Goal: Navigation & Orientation: Find specific page/section

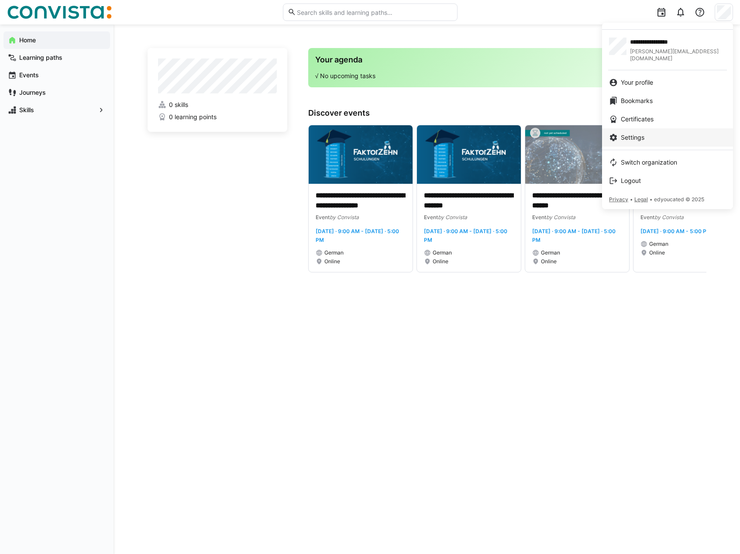
click at [660, 133] on div "Settings" at bounding box center [667, 137] width 117 height 9
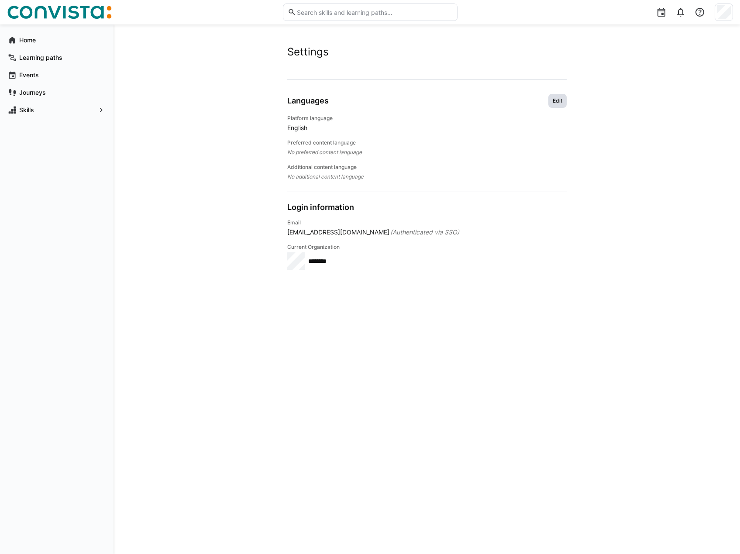
click at [556, 99] on span "Edit" at bounding box center [557, 100] width 11 height 7
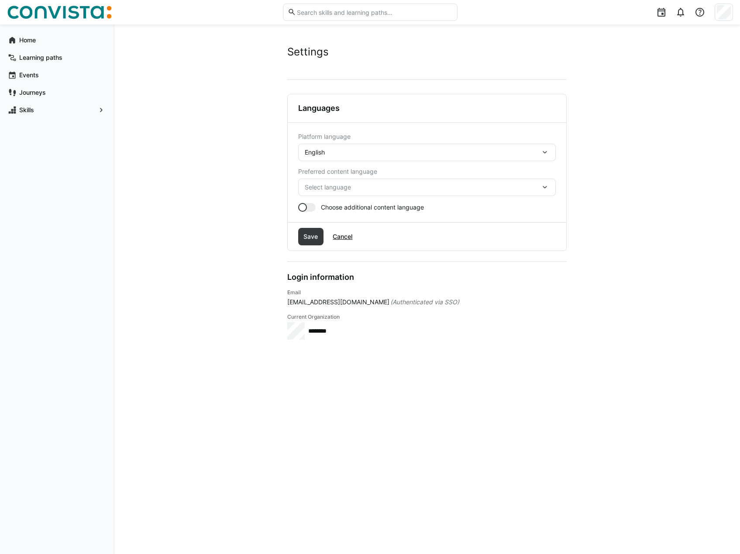
click at [341, 153] on div "English" at bounding box center [423, 152] width 236 height 8
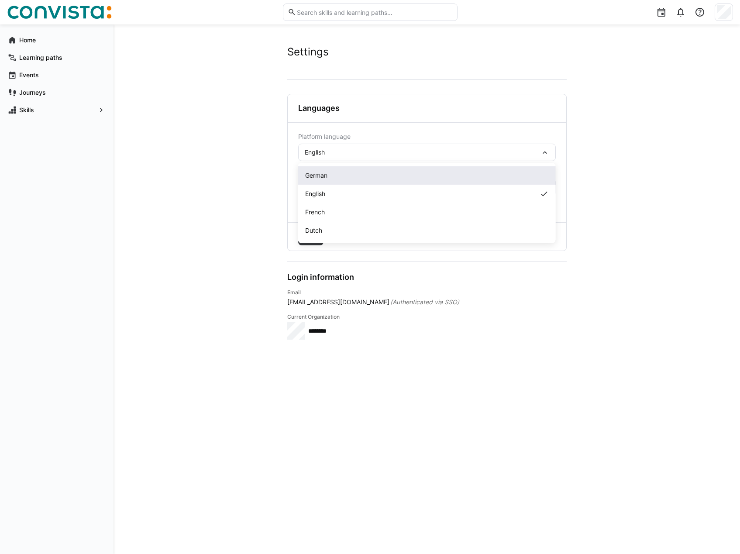
click at [341, 178] on div "German" at bounding box center [426, 175] width 243 height 9
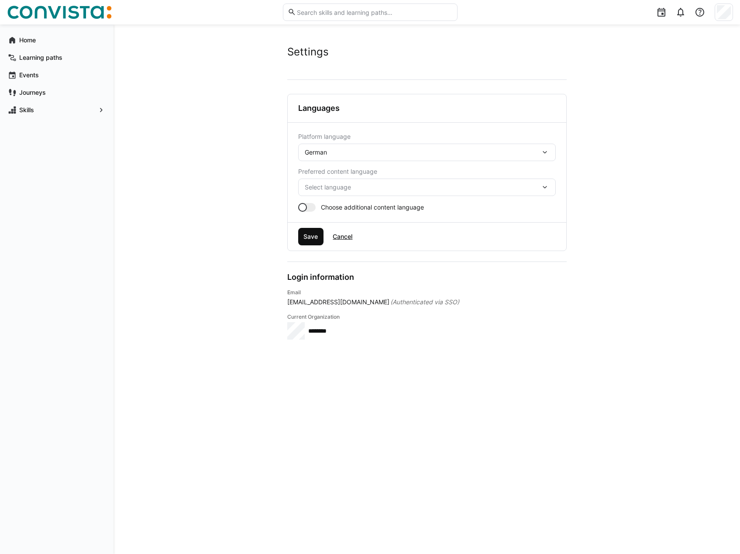
click at [310, 234] on span "Save" at bounding box center [310, 236] width 17 height 9
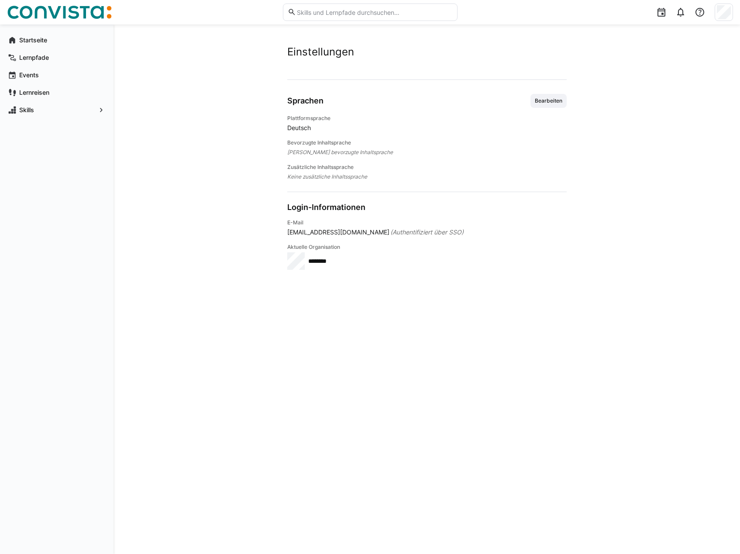
click at [33, 15] on img at bounding box center [59, 12] width 105 height 14
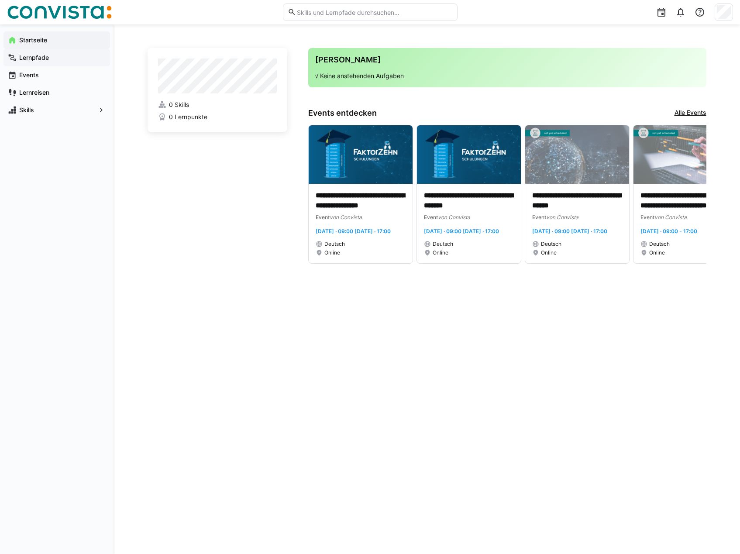
click at [0, 0] on app-navigation-label "Lernpfade" at bounding box center [0, 0] width 0 height 0
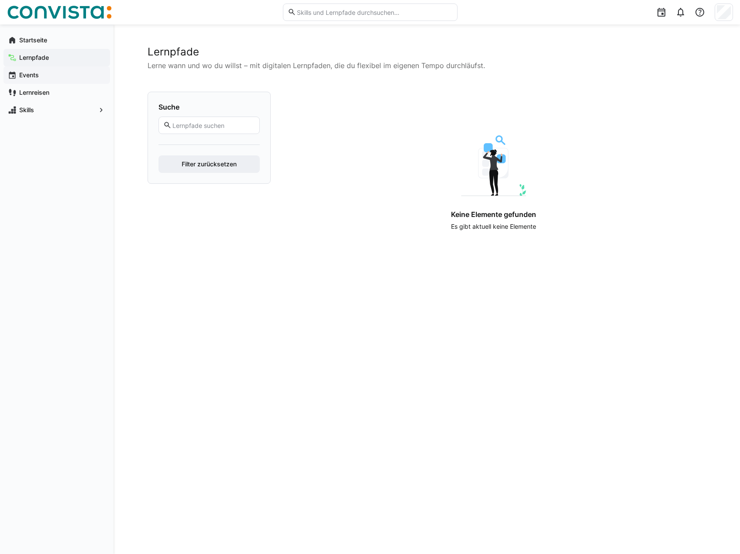
click at [41, 72] on span "Events" at bounding box center [62, 75] width 88 height 9
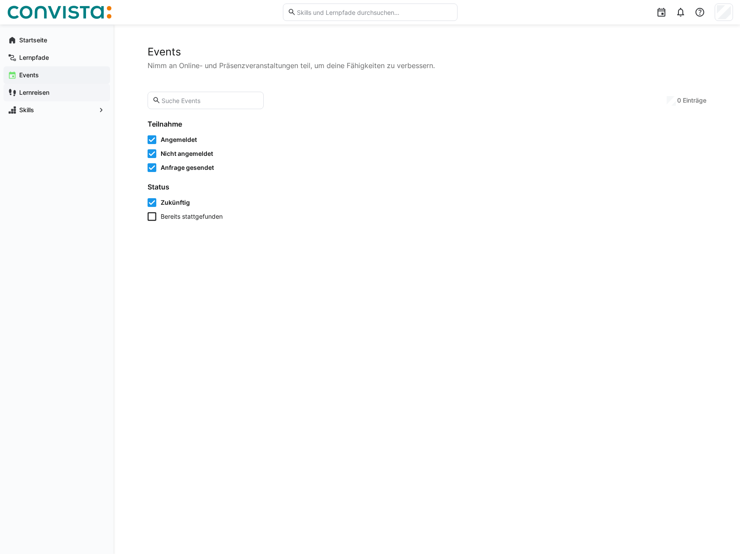
click at [37, 88] on span "Lernreisen" at bounding box center [62, 92] width 88 height 9
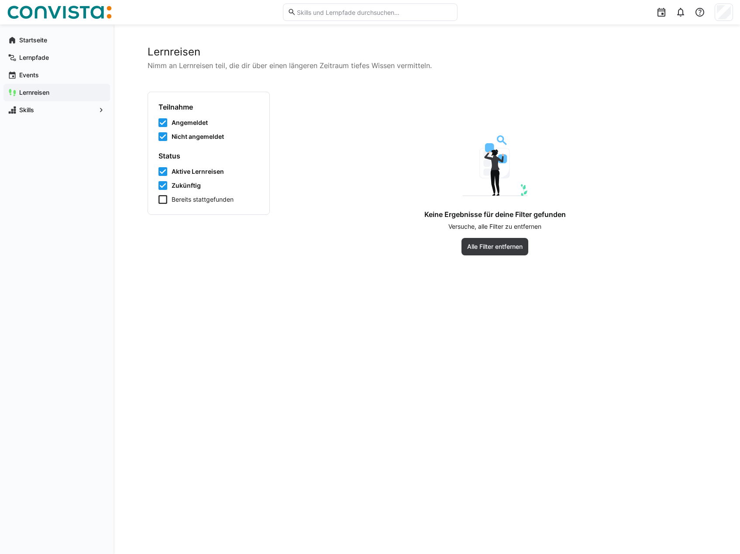
click at [28, 120] on div "Startseite Lernpfade Events Lernreisen Skills" at bounding box center [56, 74] width 113 height 101
click at [0, 0] on app-navigation-label "Skills" at bounding box center [0, 0] width 0 height 0
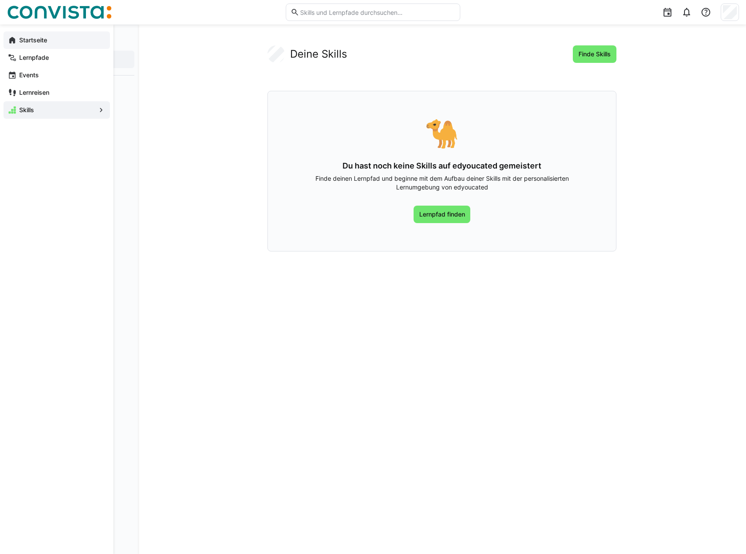
click at [13, 41] on eds-icon at bounding box center [12, 40] width 9 height 9
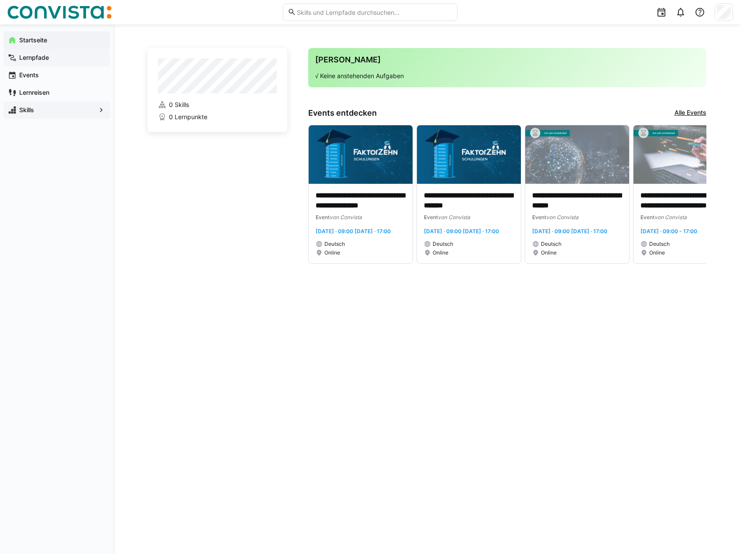
click at [0, 0] on app-navigation-label "Lernpfade" at bounding box center [0, 0] width 0 height 0
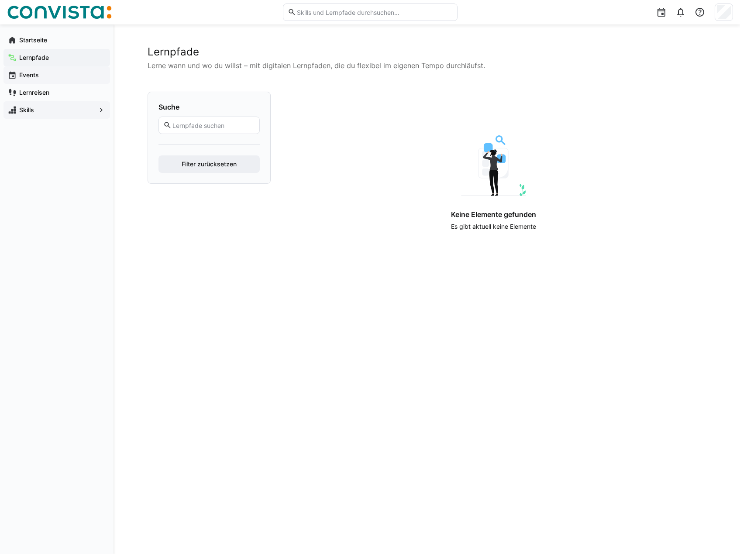
click at [0, 0] on app-navigation-label "Events" at bounding box center [0, 0] width 0 height 0
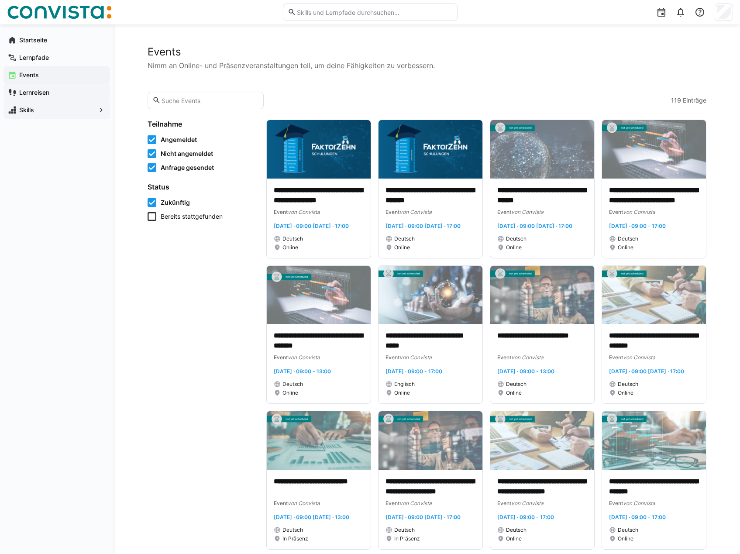
click at [0, 0] on app-navigation-label "Lernreisen" at bounding box center [0, 0] width 0 height 0
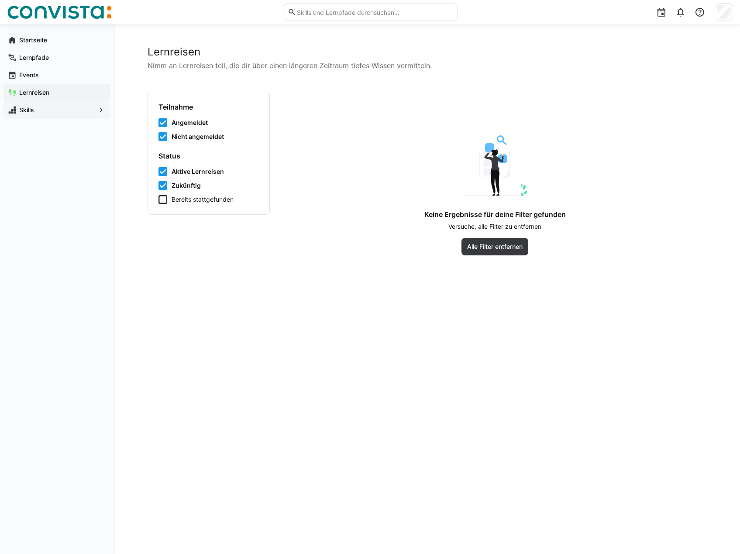
click at [0, 0] on app-navigation-label "Skills" at bounding box center [0, 0] width 0 height 0
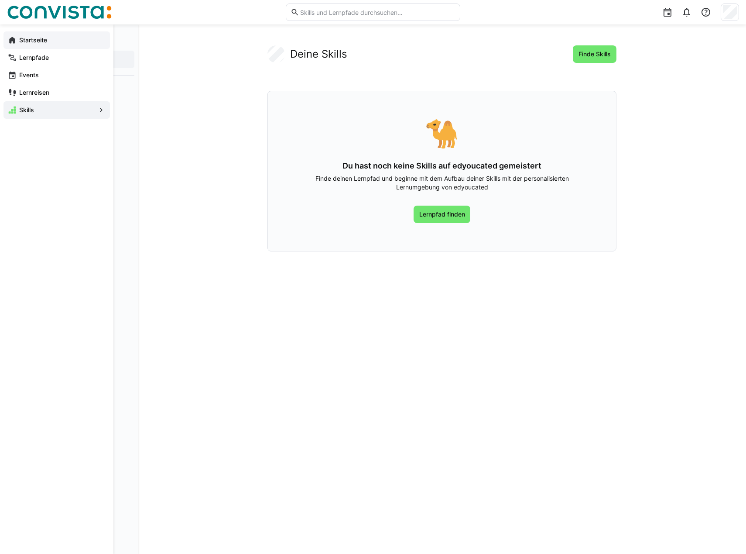
click at [0, 0] on app-navigation-label "Startseite" at bounding box center [0, 0] width 0 height 0
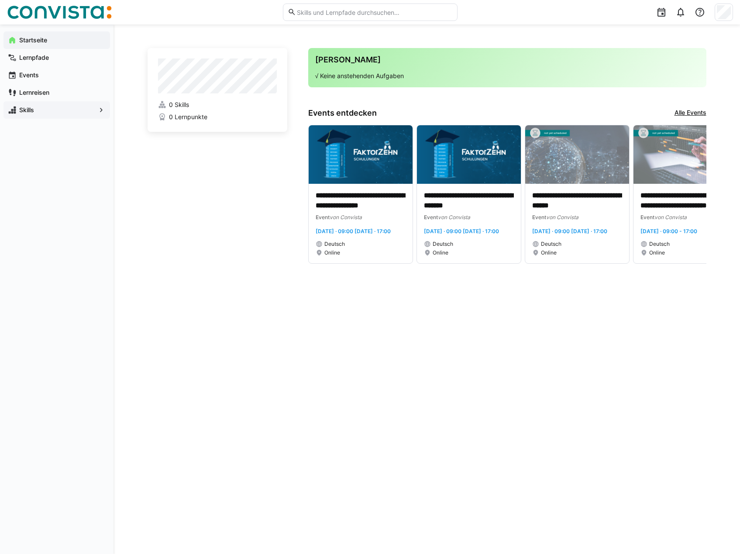
click at [36, 107] on span "Skills" at bounding box center [57, 110] width 78 height 9
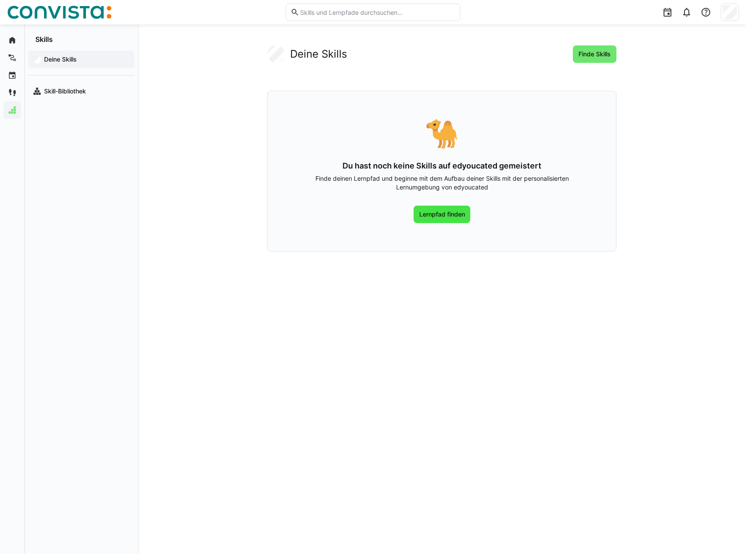
click at [448, 214] on span "Lernpfad finden" at bounding box center [442, 214] width 48 height 9
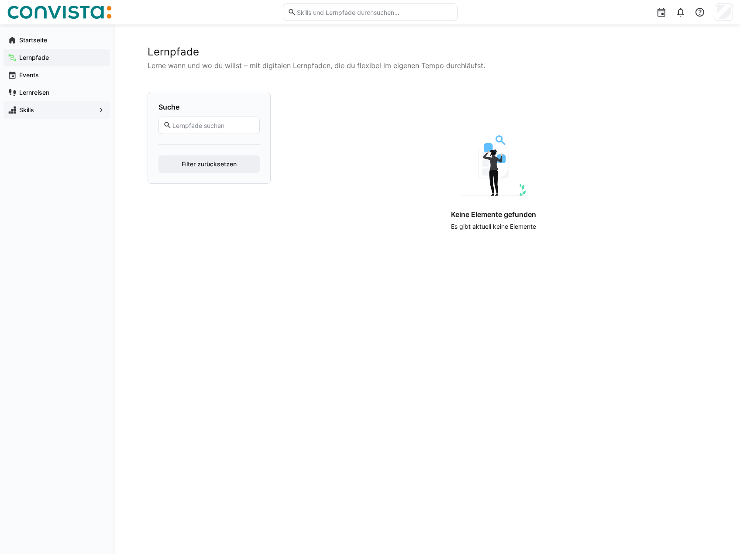
click at [56, 105] on div "Skills" at bounding box center [56, 109] width 106 height 17
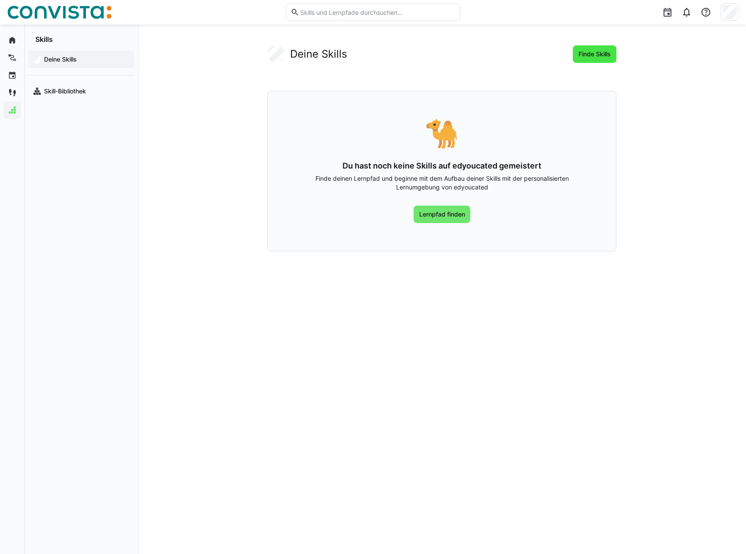
click at [578, 54] on span "Finde Skills" at bounding box center [594, 54] width 35 height 9
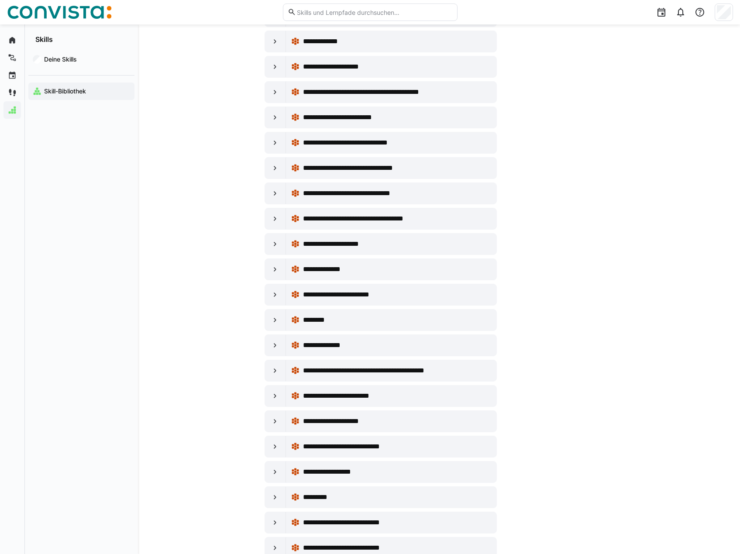
scroll to position [5020, 0]
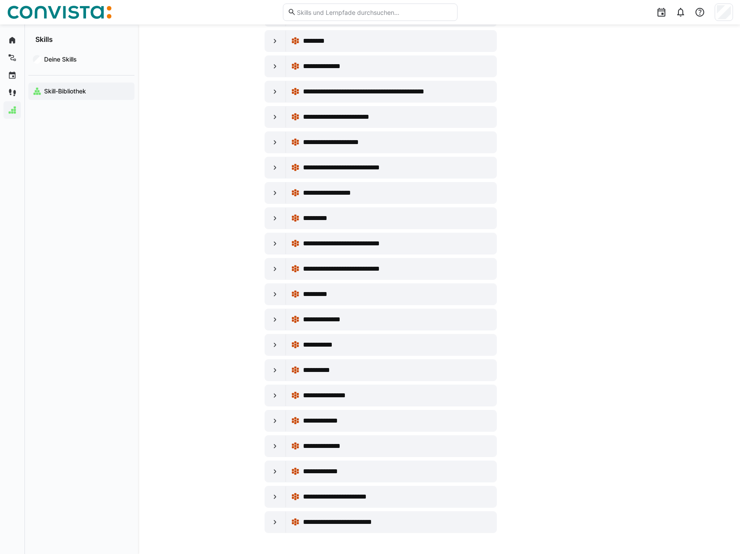
click at [111, 92] on span "Skill-Bibliothek" at bounding box center [86, 91] width 87 height 9
click at [0, 0] on app-navigation-label "Skill-Bibliothek" at bounding box center [0, 0] width 0 height 0
click at [0, 0] on app-navigation-label "Deine Skills" at bounding box center [0, 0] width 0 height 0
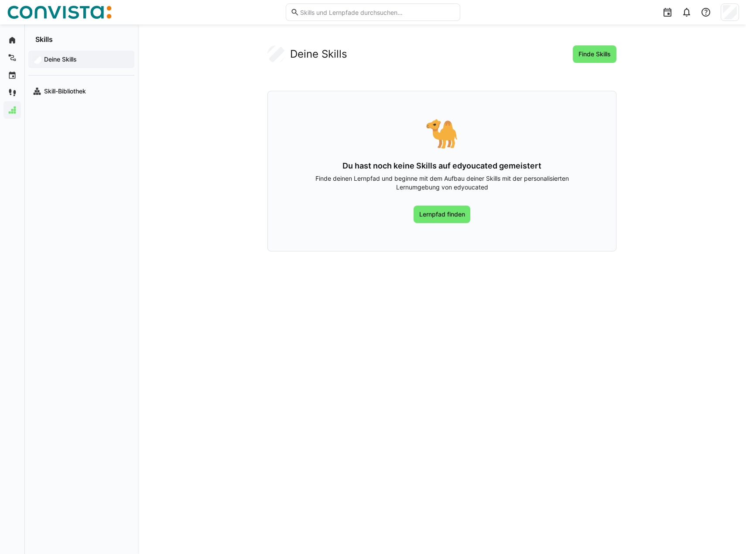
click at [0, 0] on app-navigation-label "Deine Skills" at bounding box center [0, 0] width 0 height 0
click at [0, 0] on app-navigation-label "Skill-Bibliothek" at bounding box center [0, 0] width 0 height 0
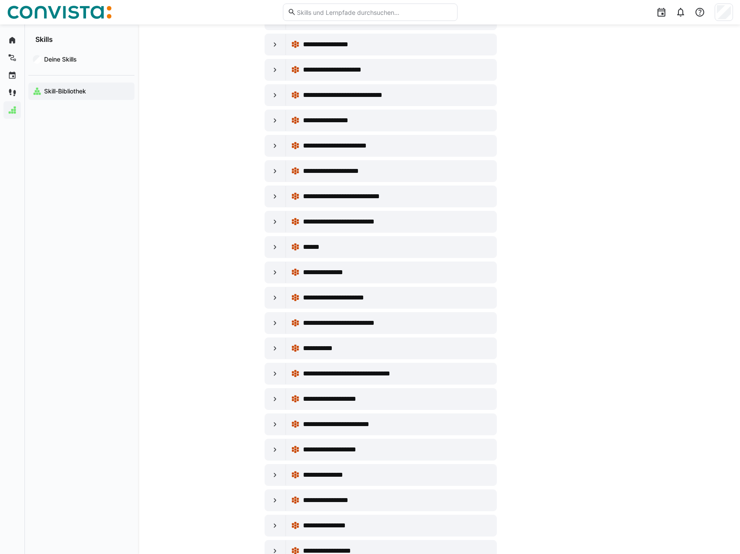
scroll to position [1745, 0]
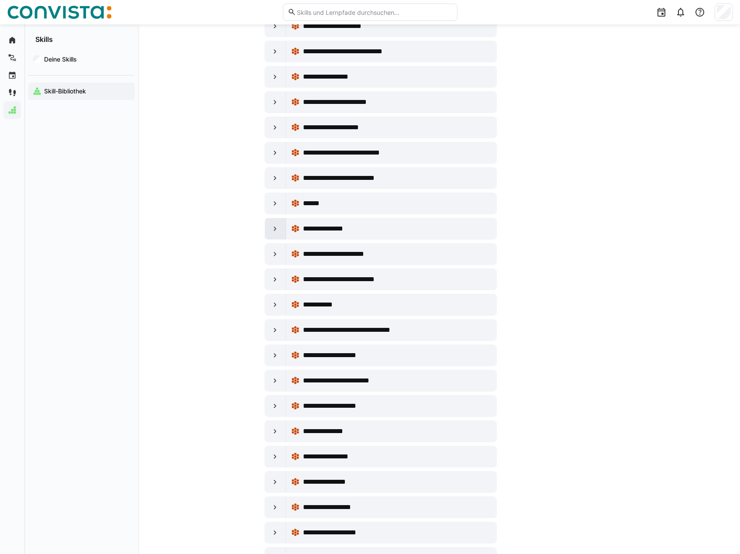
click at [275, 227] on eds-icon at bounding box center [275, 228] width 9 height 9
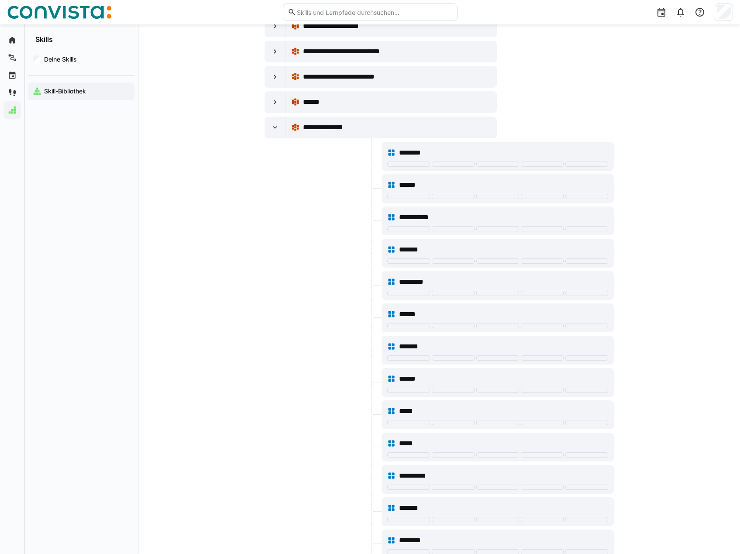
scroll to position [1920, 0]
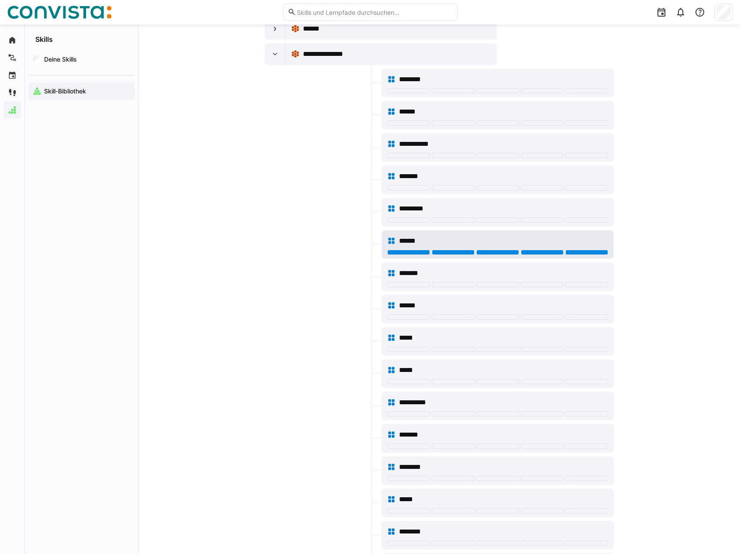
click at [586, 252] on div at bounding box center [586, 252] width 43 height 5
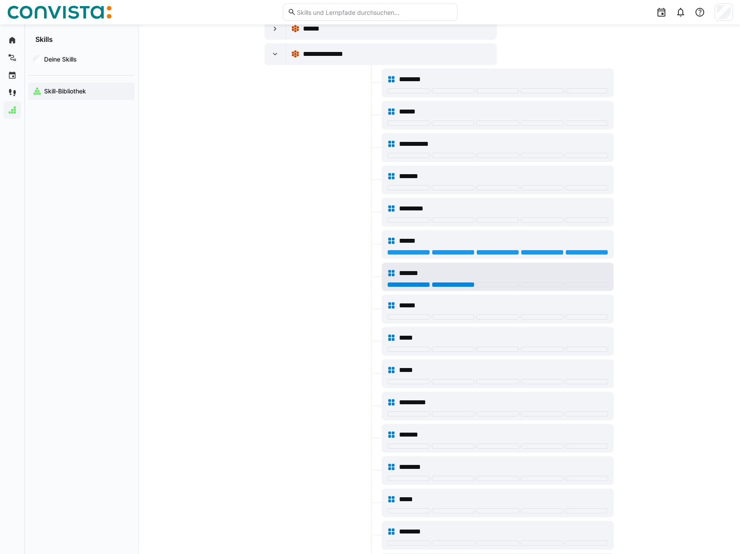
click at [454, 284] on div at bounding box center [453, 284] width 43 height 5
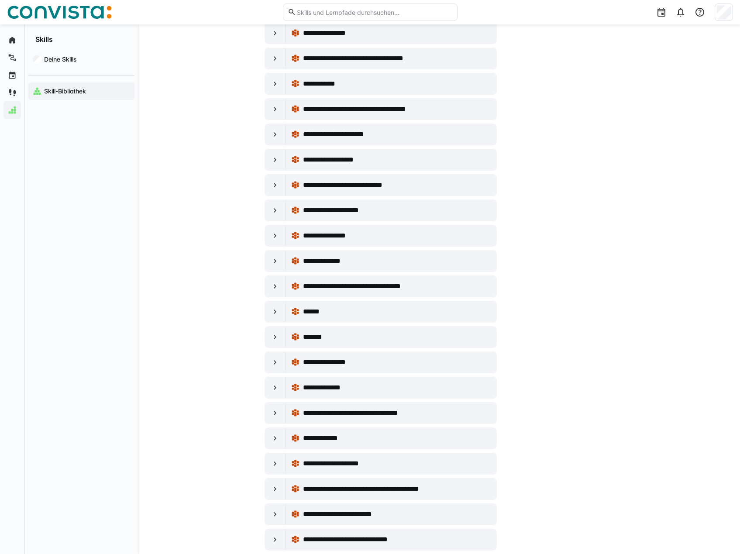
scroll to position [5226, 0]
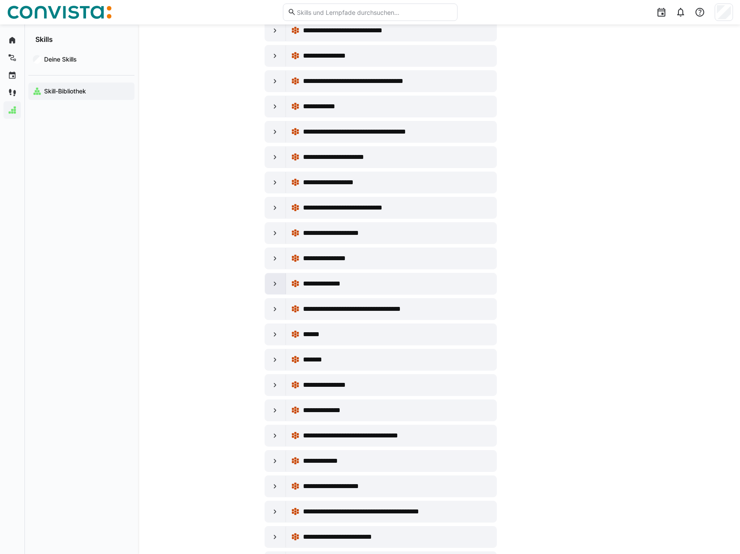
click at [273, 283] on eds-icon at bounding box center [275, 283] width 9 height 9
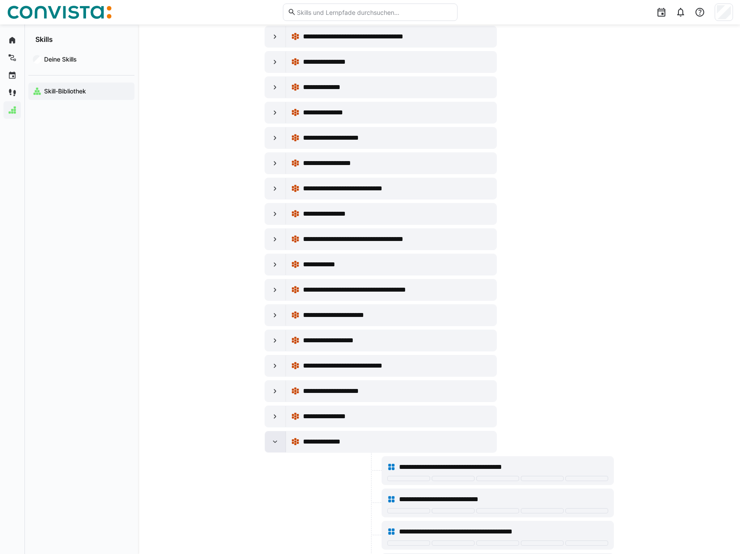
scroll to position [5052, 0]
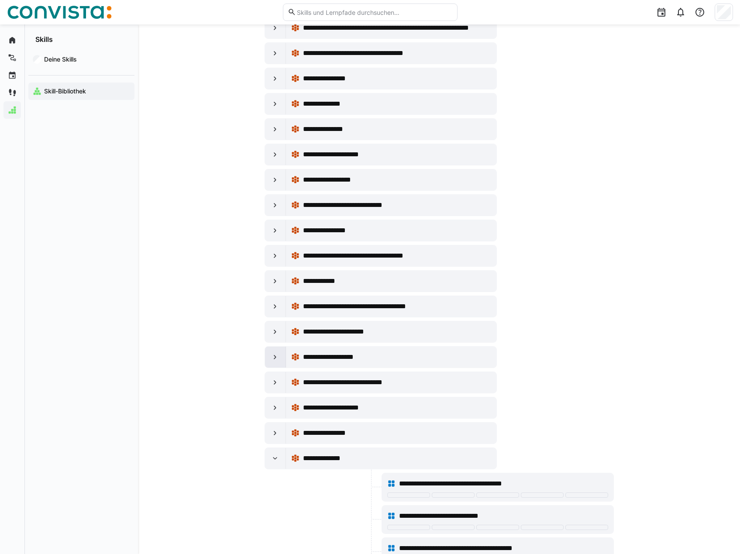
click at [273, 356] on eds-icon at bounding box center [275, 357] width 9 height 9
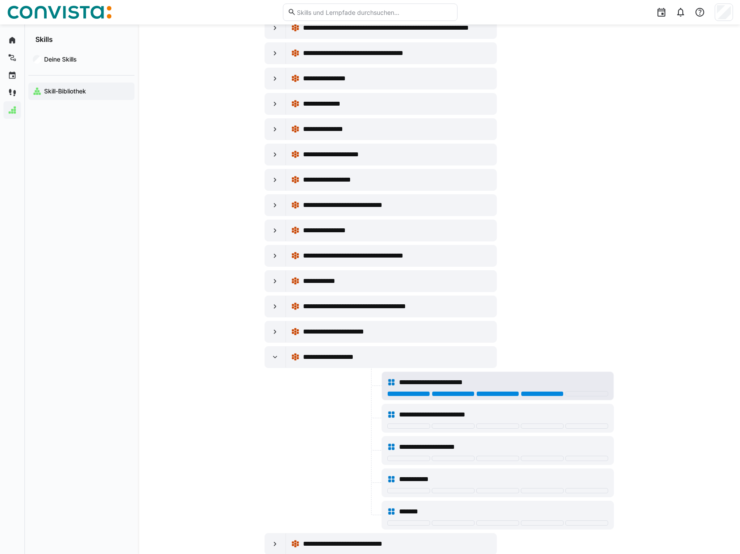
click at [550, 394] on div at bounding box center [542, 393] width 43 height 5
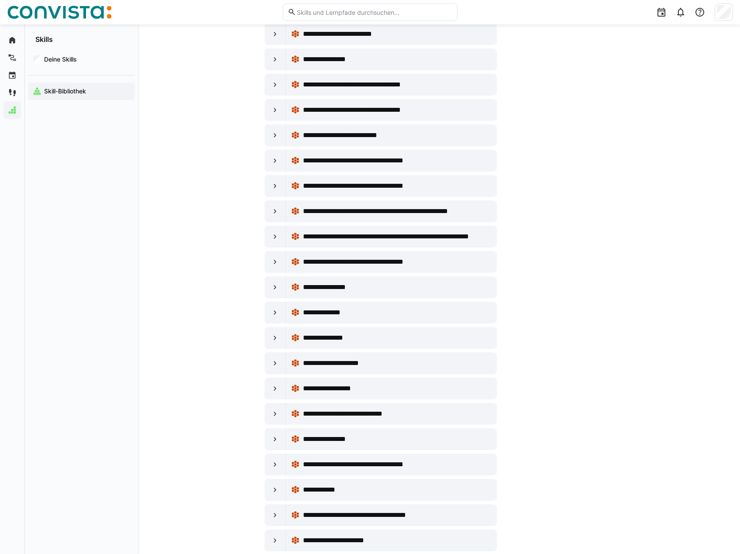
scroll to position [4834, 0]
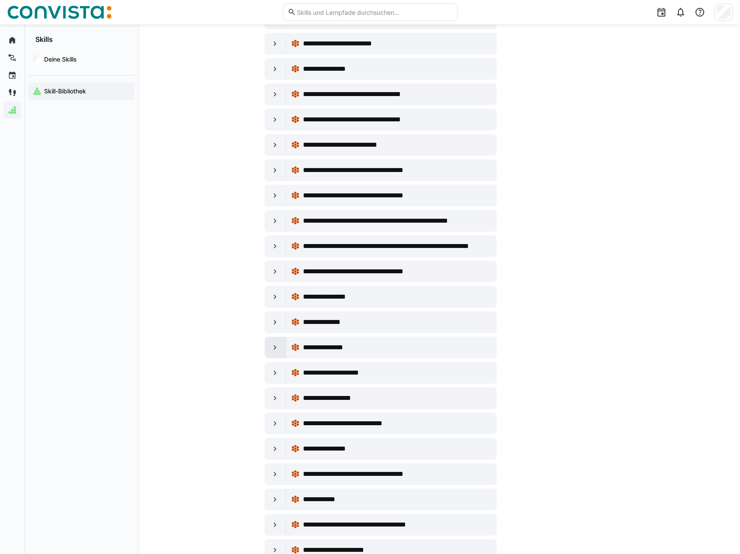
click at [275, 347] on eds-icon at bounding box center [275, 347] width 9 height 9
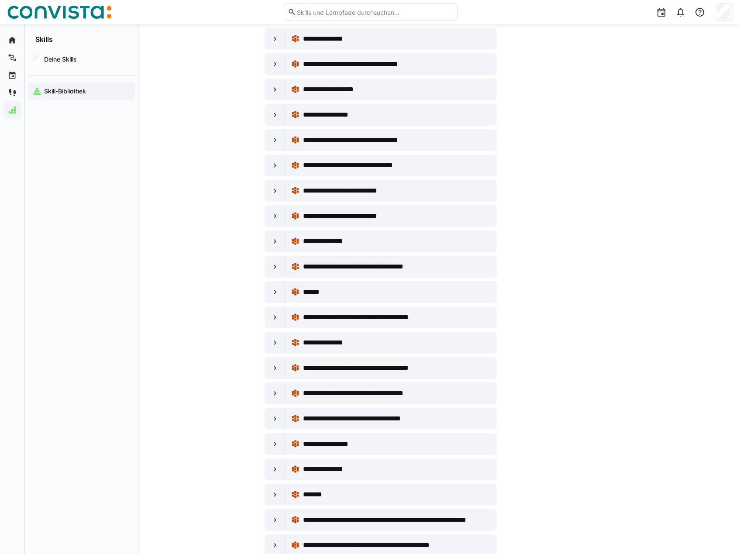
scroll to position [3874, 0]
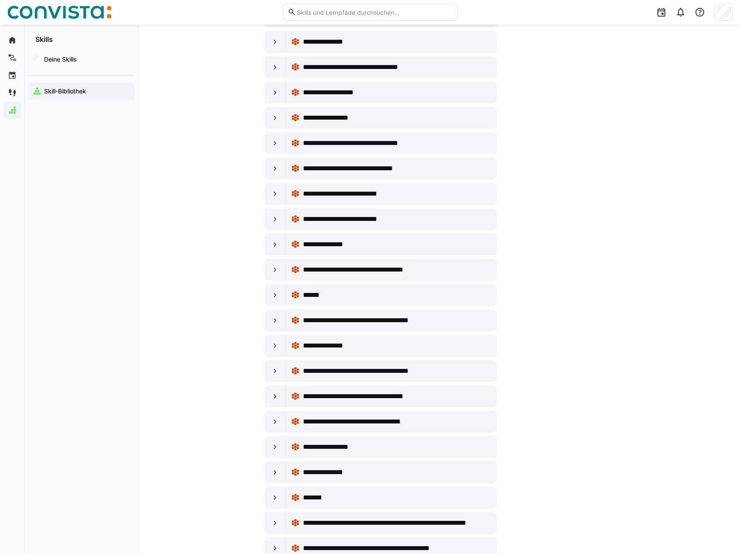
click at [275, 347] on eds-icon at bounding box center [275, 345] width 9 height 9
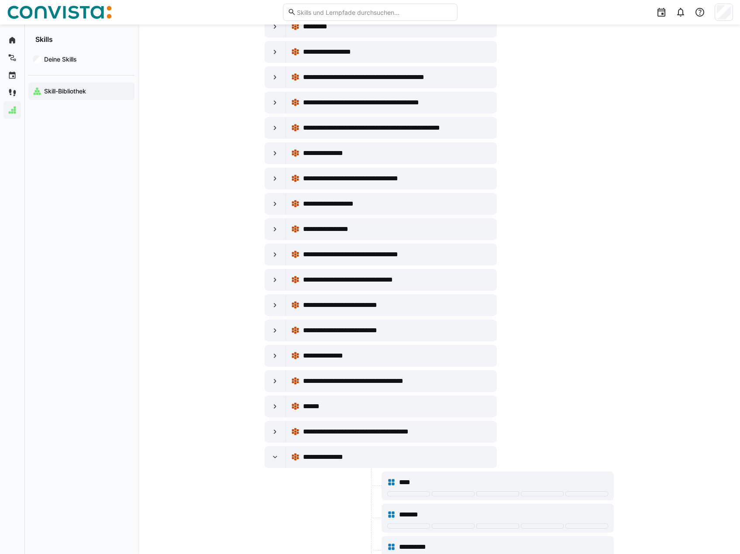
scroll to position [3743, 0]
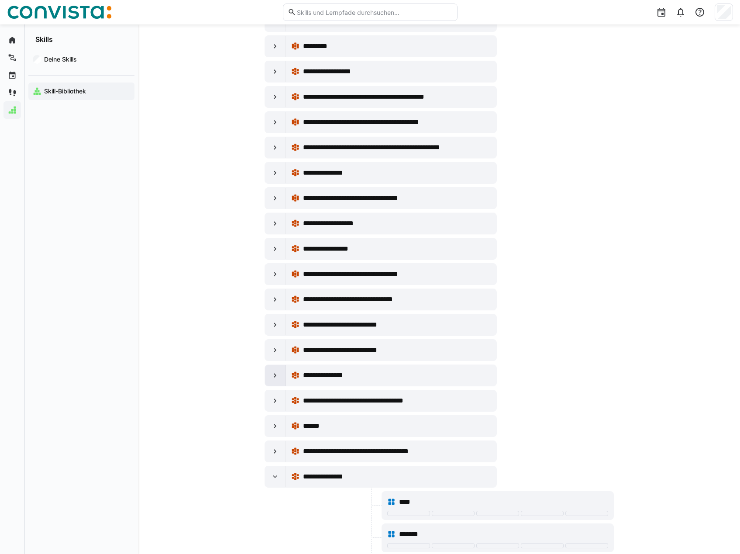
click at [275, 370] on div at bounding box center [275, 375] width 21 height 21
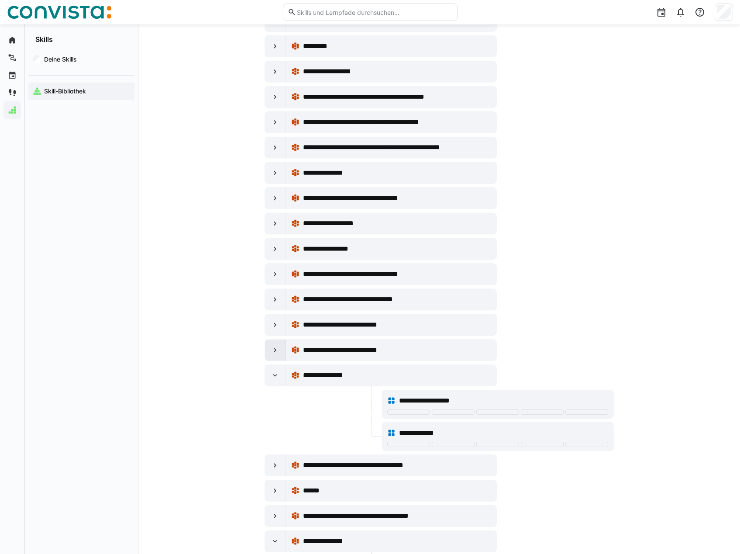
click at [275, 350] on eds-icon at bounding box center [275, 350] width 9 height 9
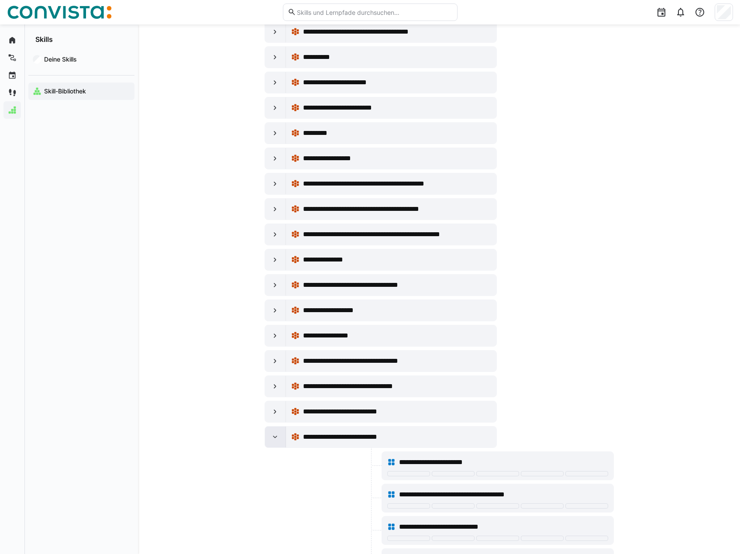
scroll to position [3656, 0]
click at [275, 336] on eds-icon at bounding box center [275, 336] width 9 height 9
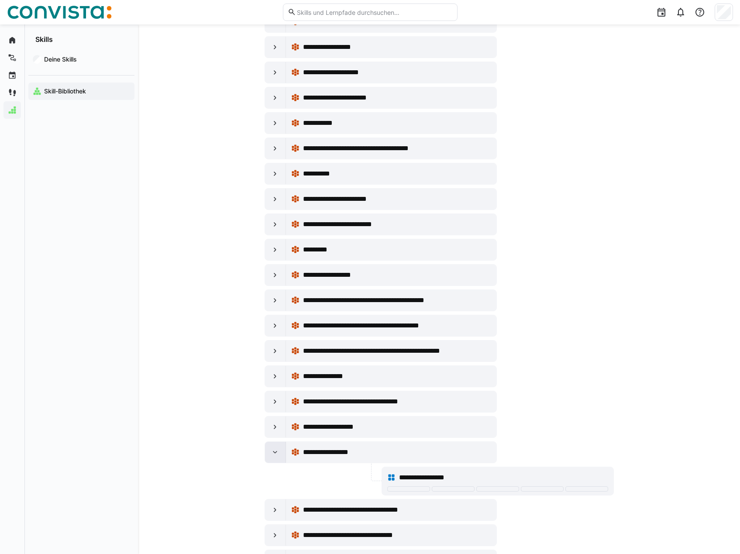
scroll to position [3525, 0]
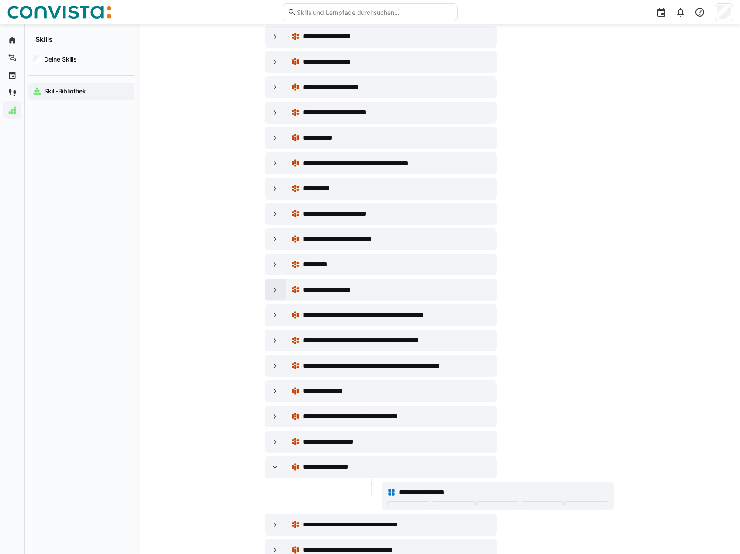
click at [277, 289] on eds-icon at bounding box center [275, 289] width 9 height 9
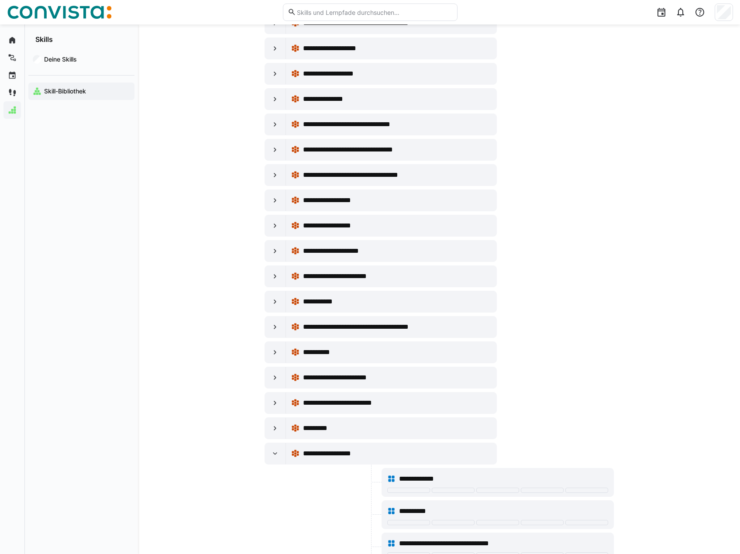
scroll to position [3350, 0]
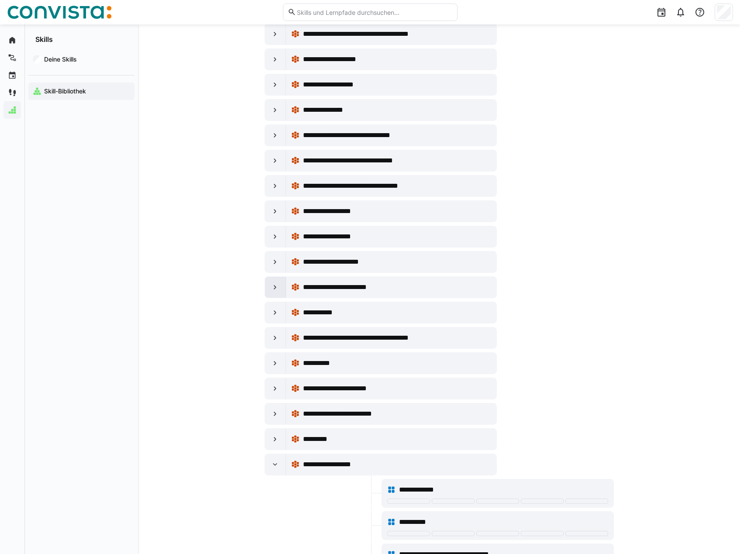
click at [275, 286] on eds-icon at bounding box center [275, 287] width 9 height 9
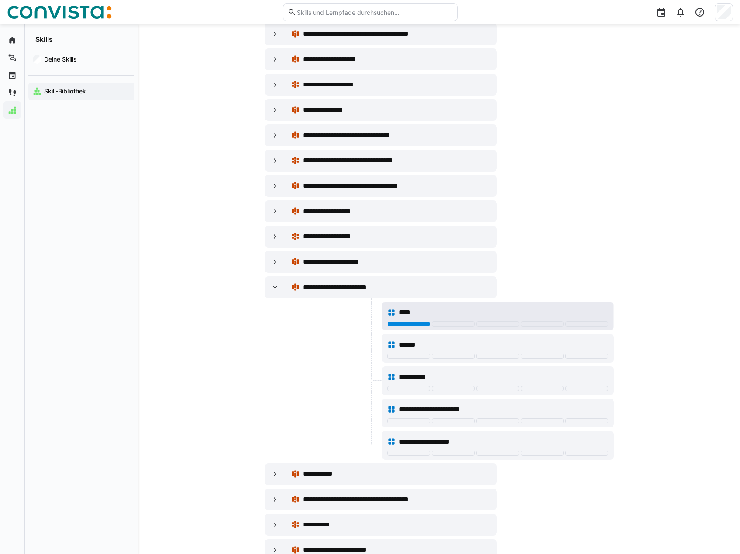
click at [422, 326] on div at bounding box center [408, 323] width 43 height 5
click at [418, 325] on div at bounding box center [408, 323] width 43 height 5
click at [404, 324] on div at bounding box center [408, 323] width 43 height 5
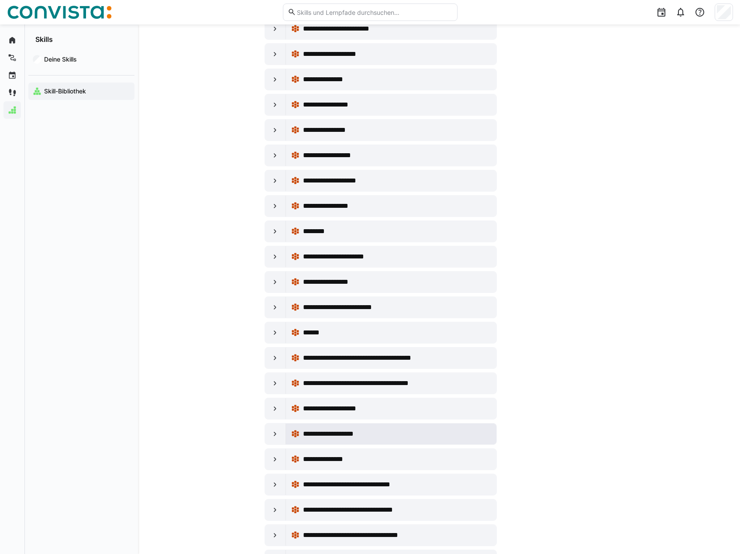
scroll to position [2957, 0]
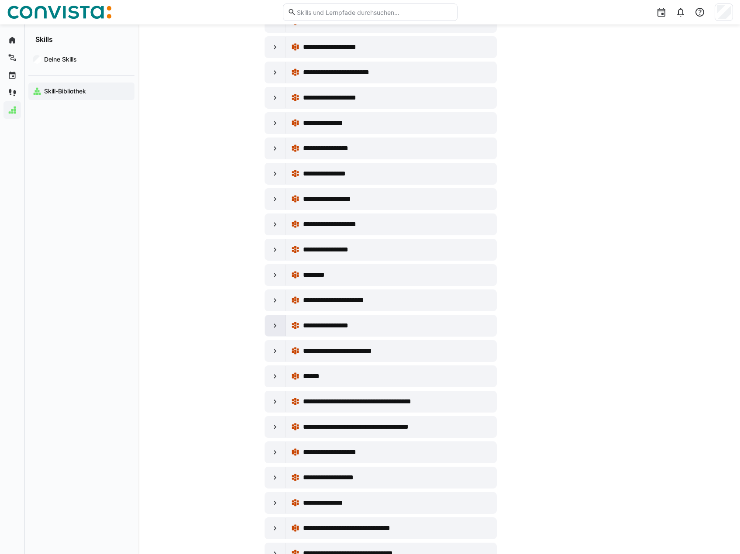
click at [276, 326] on eds-icon at bounding box center [275, 325] width 9 height 9
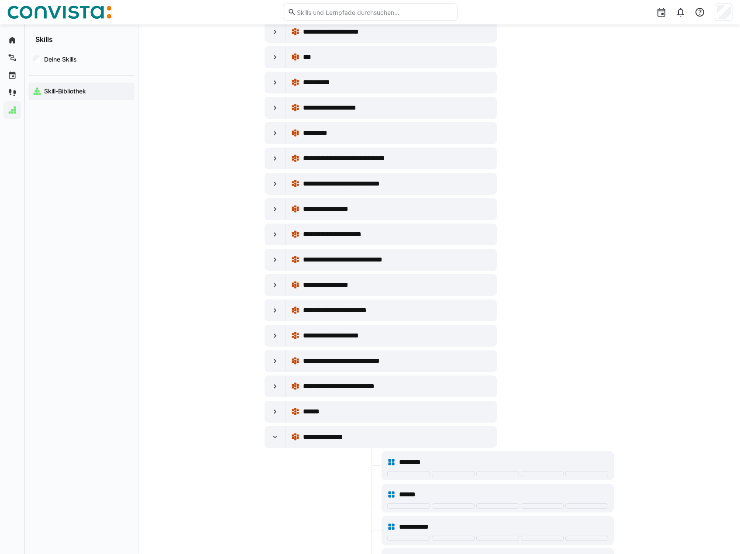
scroll to position [1518, 0]
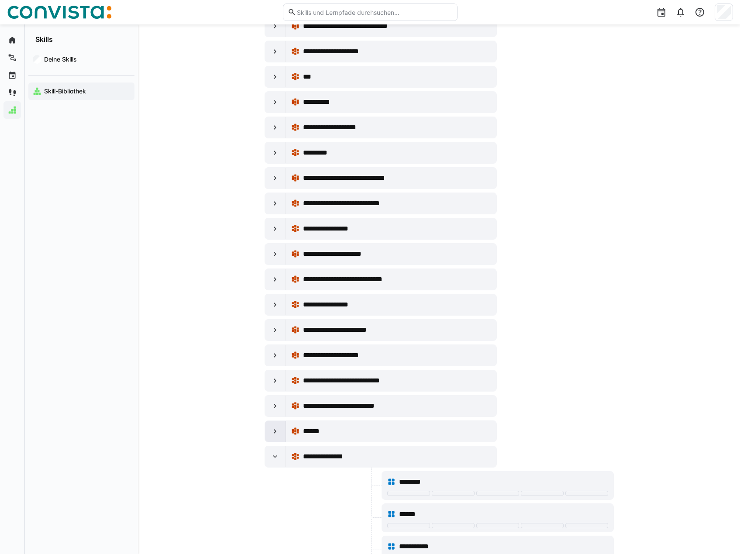
click at [274, 432] on eds-icon at bounding box center [275, 431] width 9 height 9
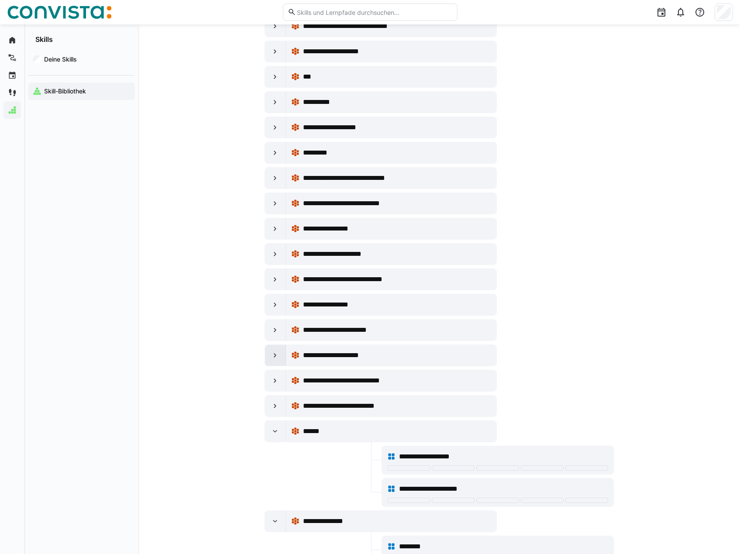
click at [276, 355] on eds-icon at bounding box center [275, 355] width 9 height 9
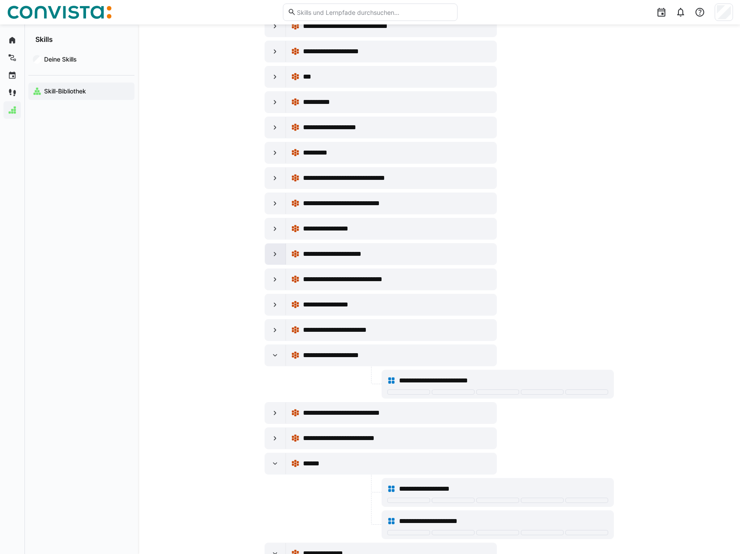
click at [275, 255] on eds-icon at bounding box center [275, 254] width 9 height 9
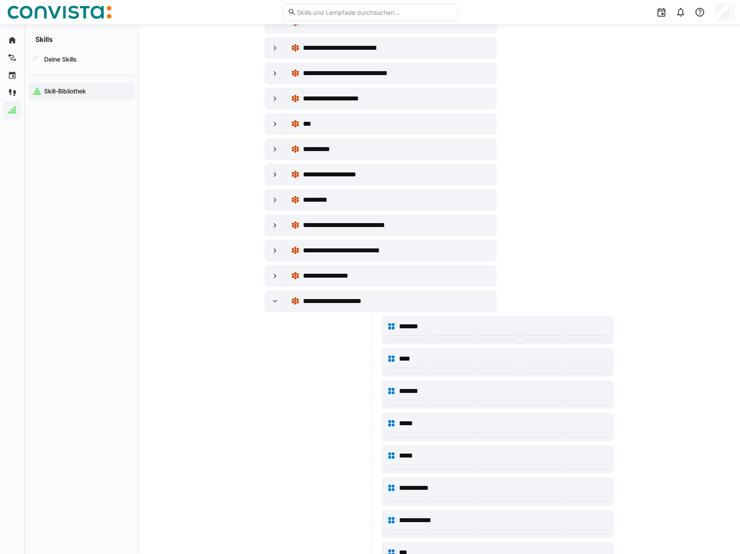
scroll to position [1430, 0]
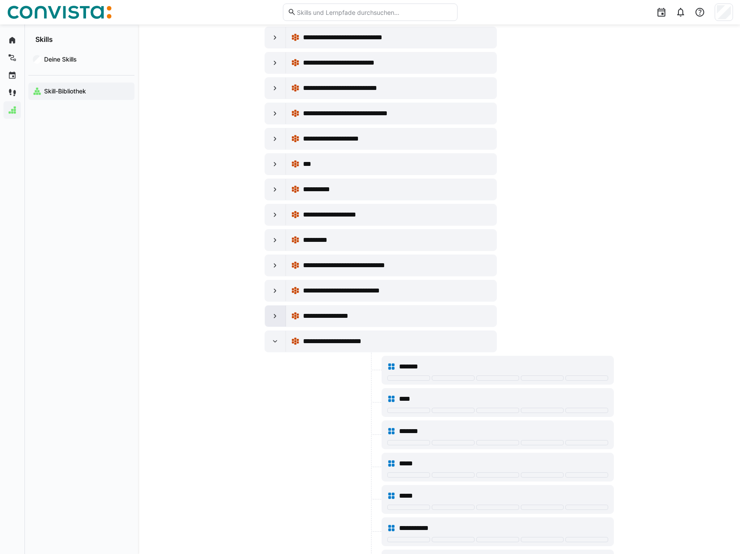
click at [274, 318] on eds-icon at bounding box center [275, 316] width 9 height 9
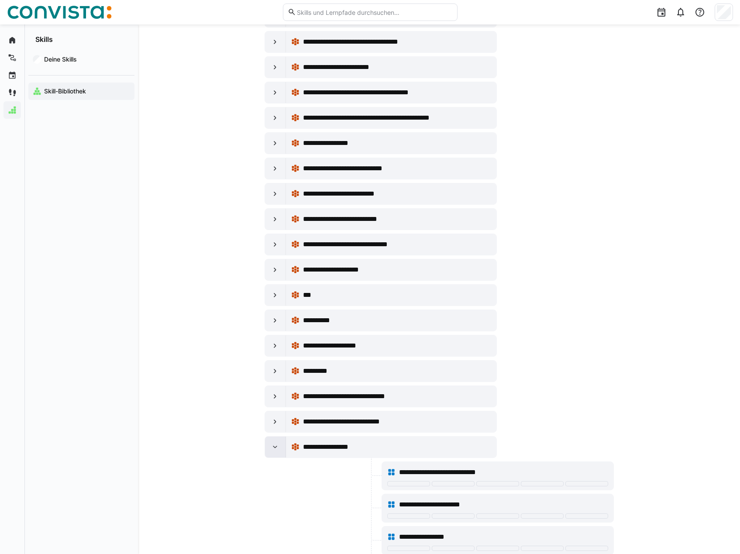
scroll to position [1256, 0]
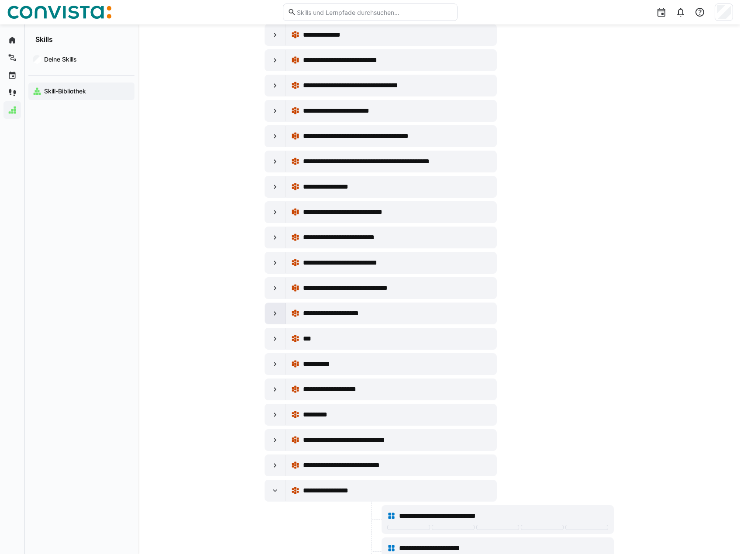
click at [273, 311] on eds-icon at bounding box center [275, 313] width 9 height 9
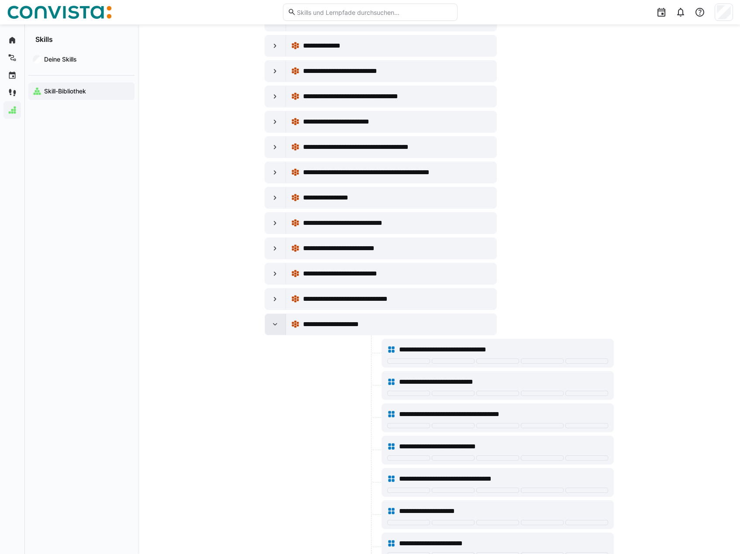
scroll to position [1169, 0]
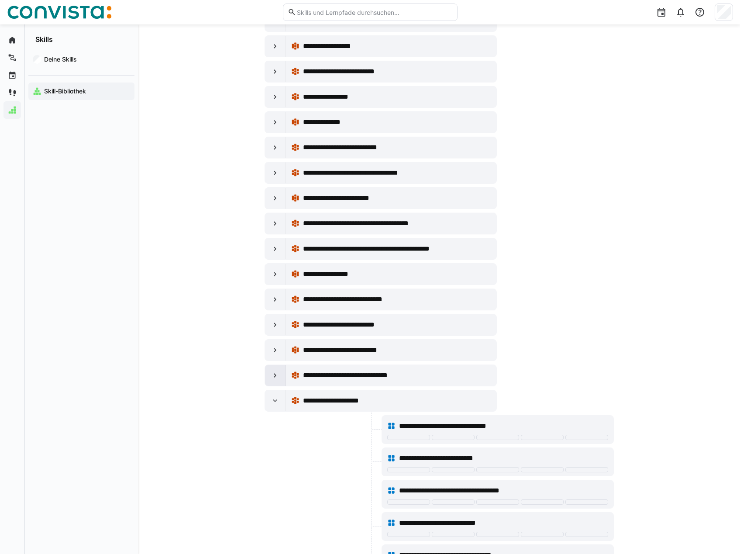
click at [276, 371] on eds-icon at bounding box center [275, 375] width 9 height 9
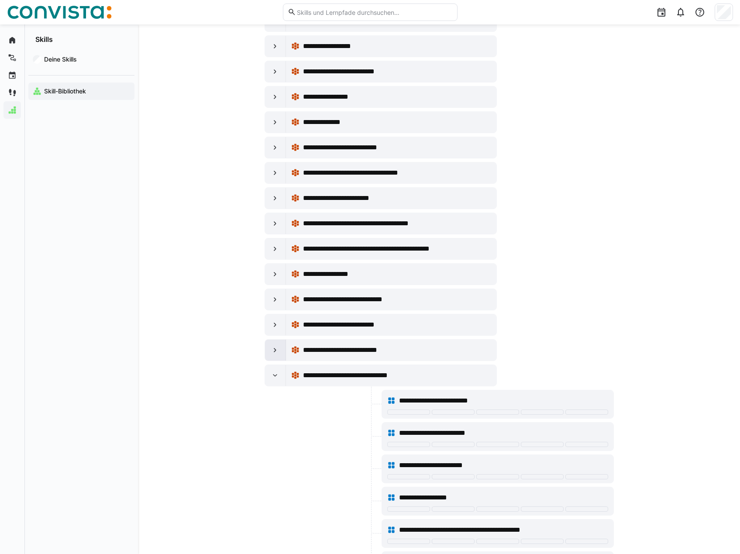
click at [271, 350] on eds-icon at bounding box center [275, 350] width 9 height 9
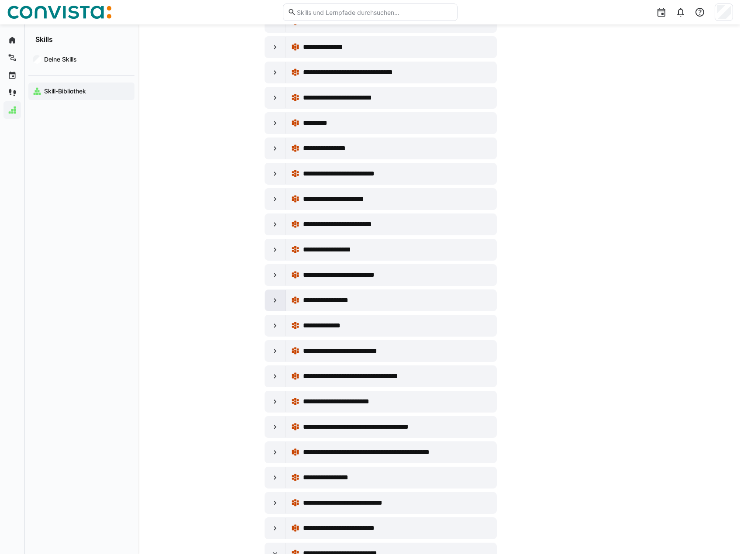
scroll to position [950, 0]
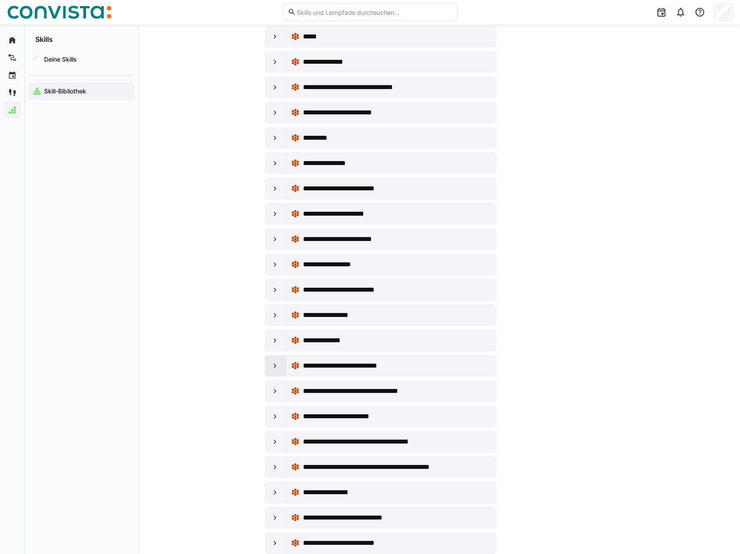
click at [274, 365] on eds-icon at bounding box center [275, 365] width 9 height 9
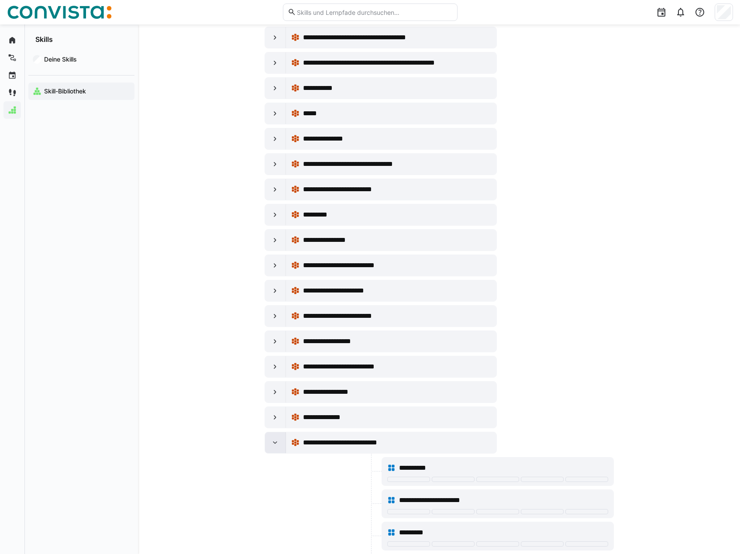
scroll to position [863, 0]
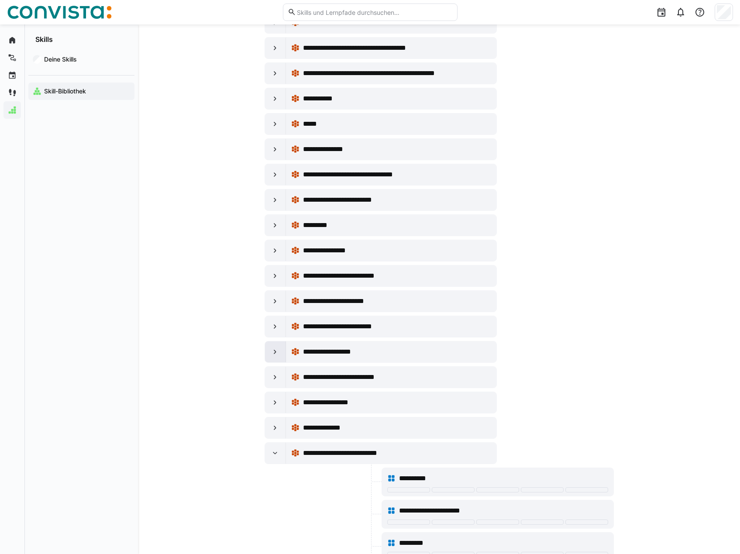
click at [274, 353] on eds-icon at bounding box center [275, 351] width 9 height 9
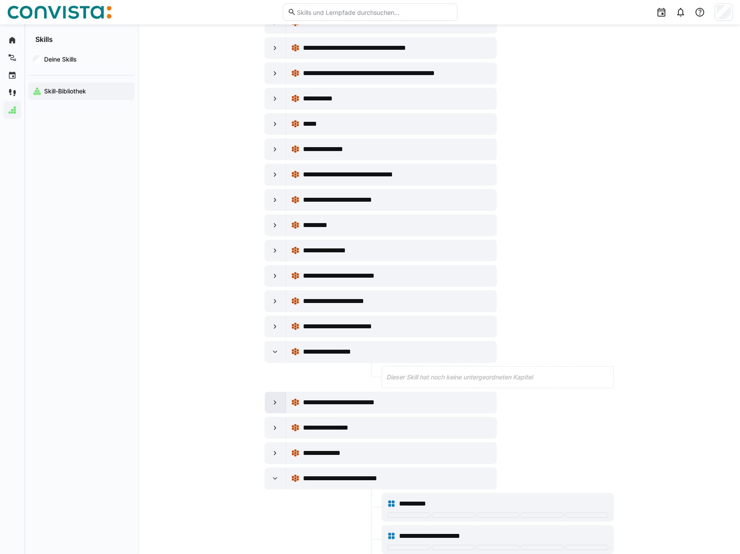
click at [272, 401] on eds-icon at bounding box center [275, 402] width 9 height 9
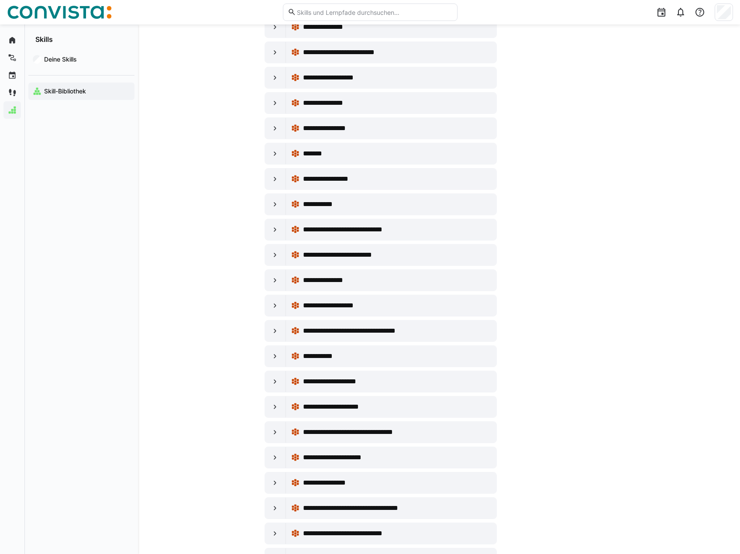
scroll to position [339, 0]
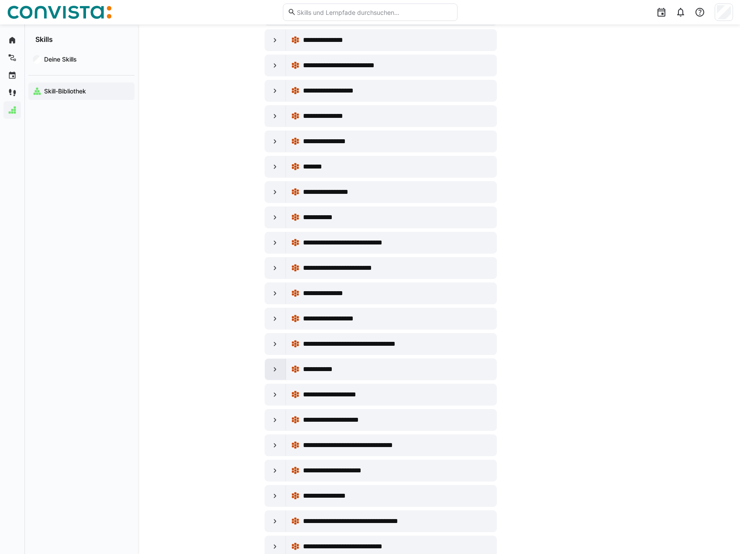
click at [271, 366] on eds-icon at bounding box center [275, 369] width 9 height 9
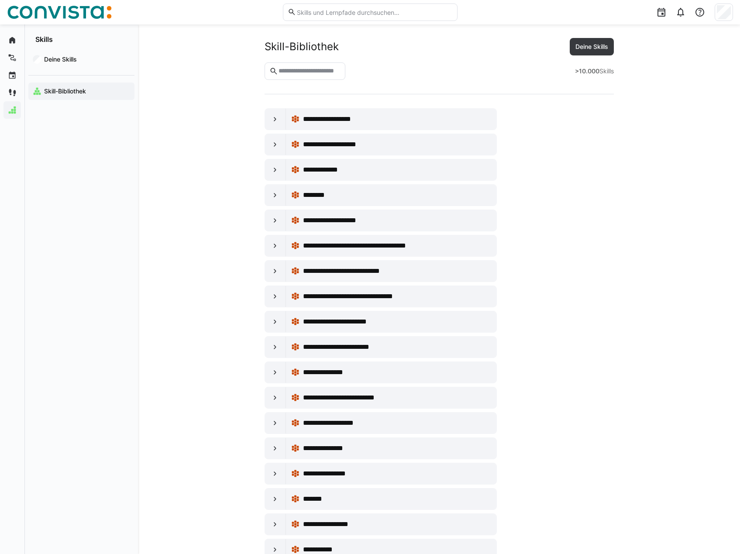
scroll to position [0, 0]
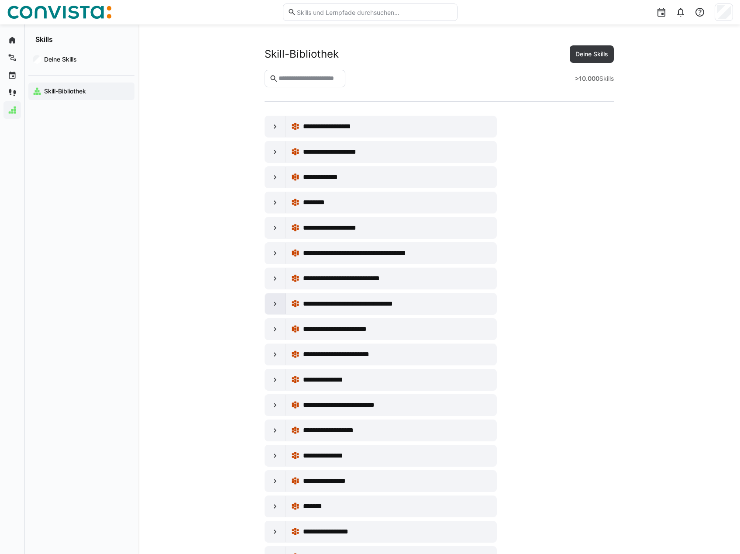
click at [274, 303] on eds-icon at bounding box center [275, 303] width 9 height 9
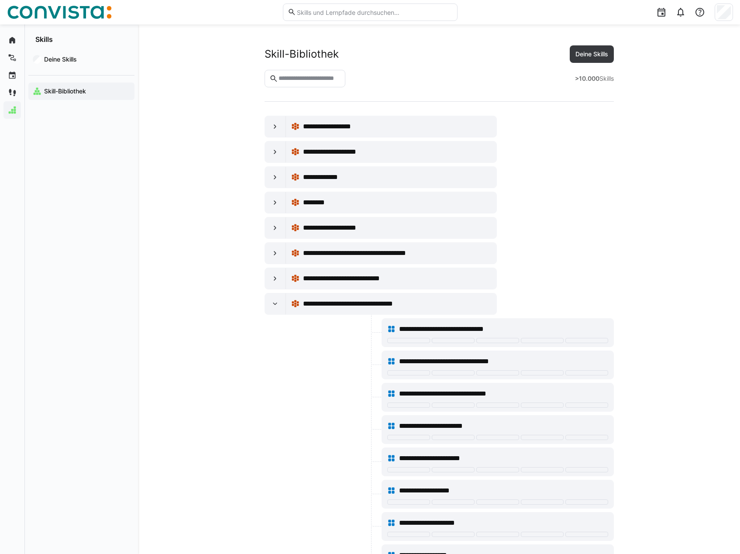
click at [586, 57] on span "Deine Skills" at bounding box center [591, 54] width 35 height 9
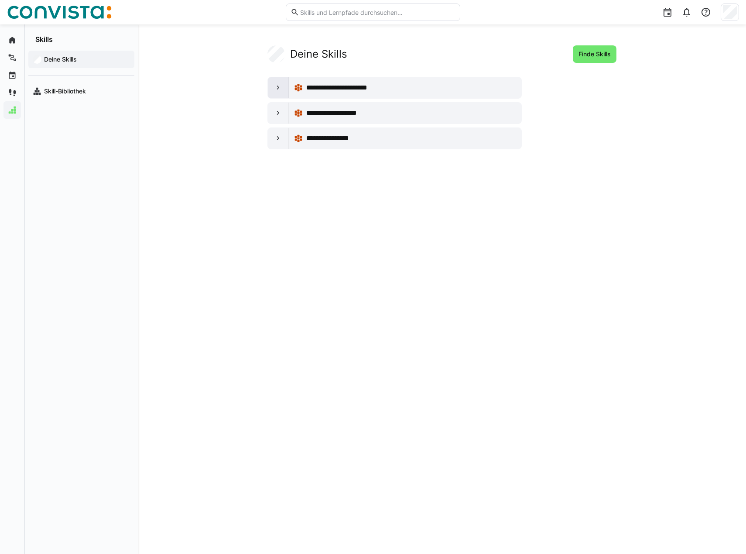
click at [277, 86] on eds-icon at bounding box center [278, 87] width 9 height 9
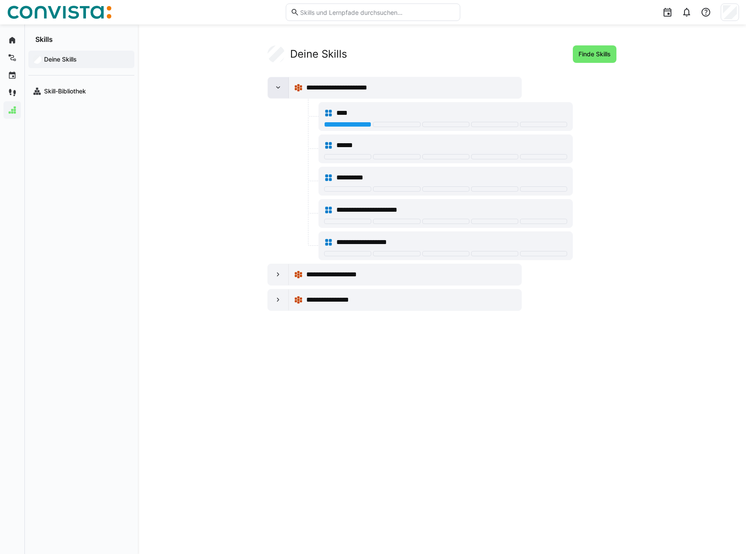
click at [277, 86] on eds-icon at bounding box center [278, 87] width 9 height 9
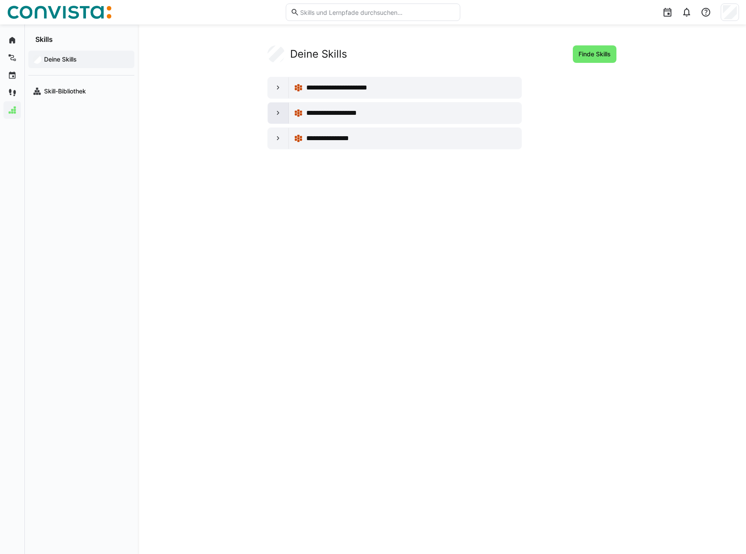
click at [276, 115] on eds-icon at bounding box center [278, 113] width 9 height 9
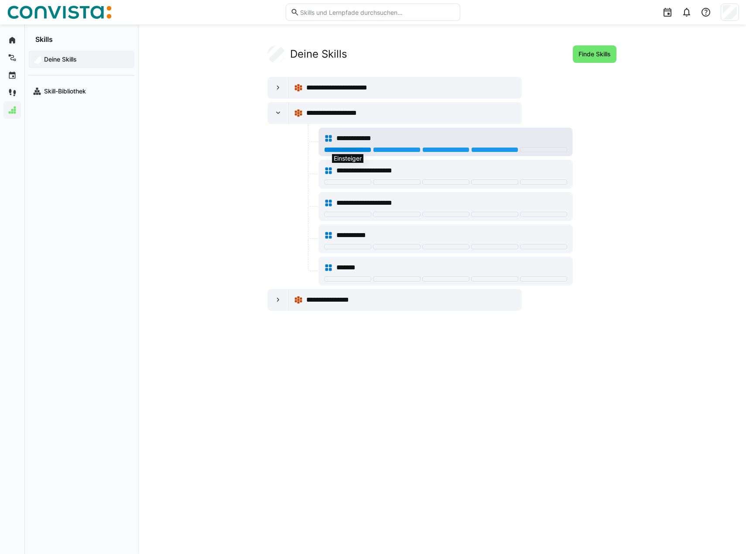
click at [362, 147] on div at bounding box center [347, 149] width 47 height 5
click at [265, 160] on app-your-skills-component "**********" at bounding box center [442, 177] width 559 height 265
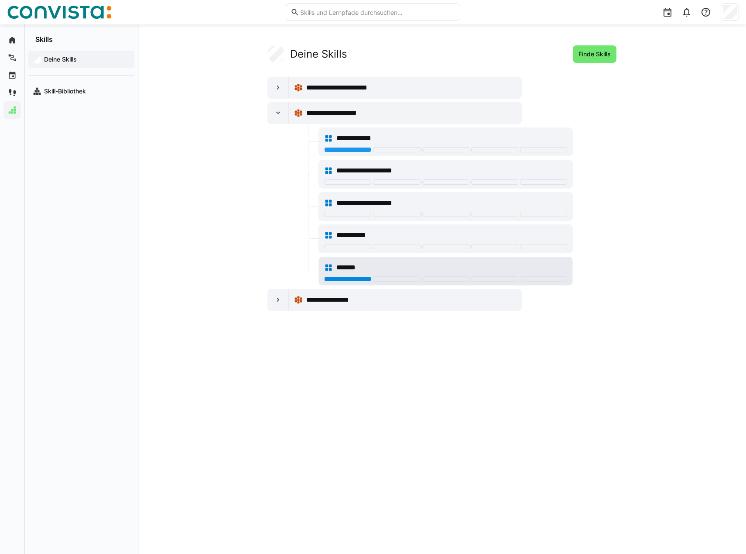
click at [348, 278] on div at bounding box center [347, 278] width 47 height 5
click at [279, 110] on eds-icon at bounding box center [278, 113] width 9 height 9
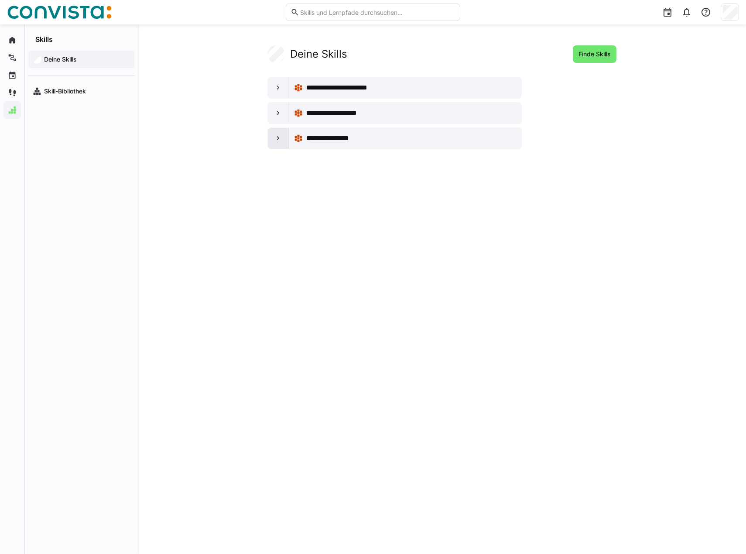
click at [281, 136] on eds-icon at bounding box center [278, 138] width 9 height 9
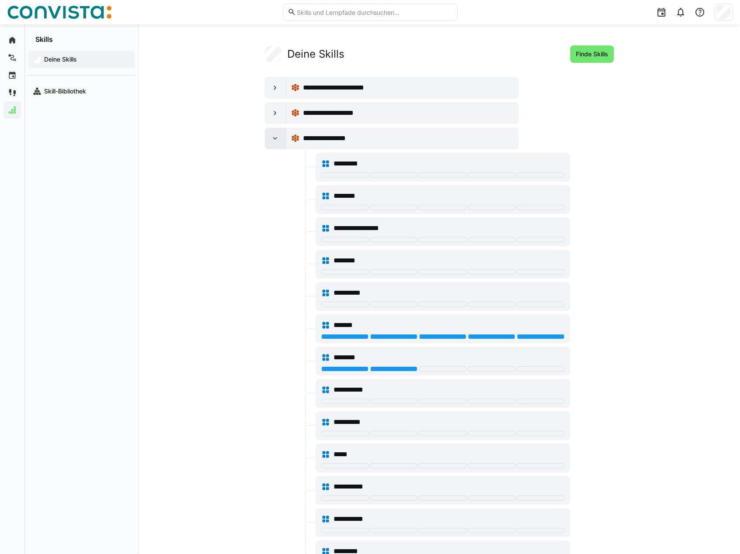
click at [281, 136] on div at bounding box center [275, 138] width 21 height 21
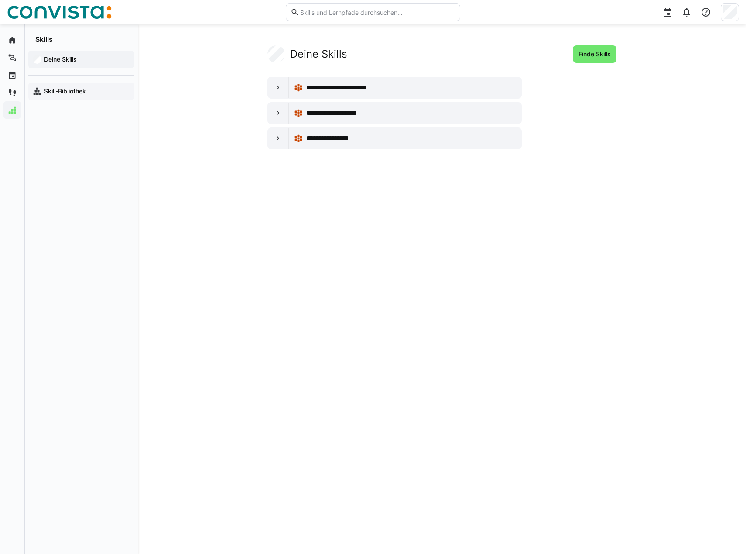
click at [0, 0] on app-navigation-label "Skill-Bibliothek" at bounding box center [0, 0] width 0 height 0
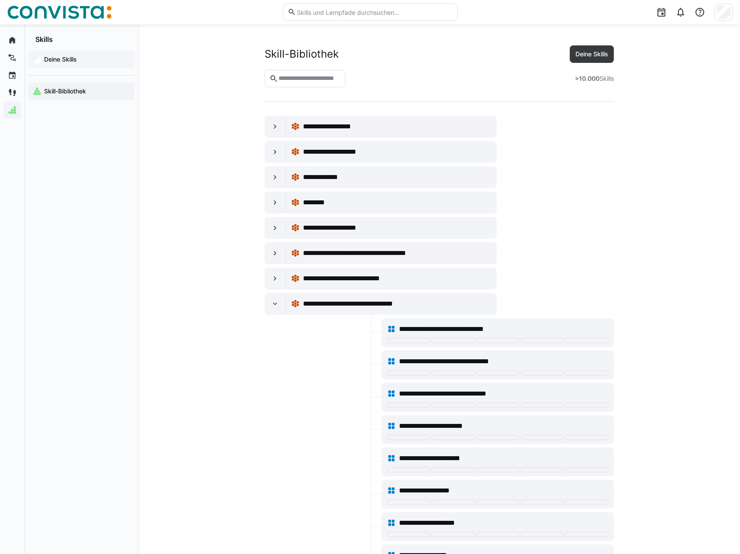
click at [0, 0] on app-navigation-label "Deine Skills" at bounding box center [0, 0] width 0 height 0
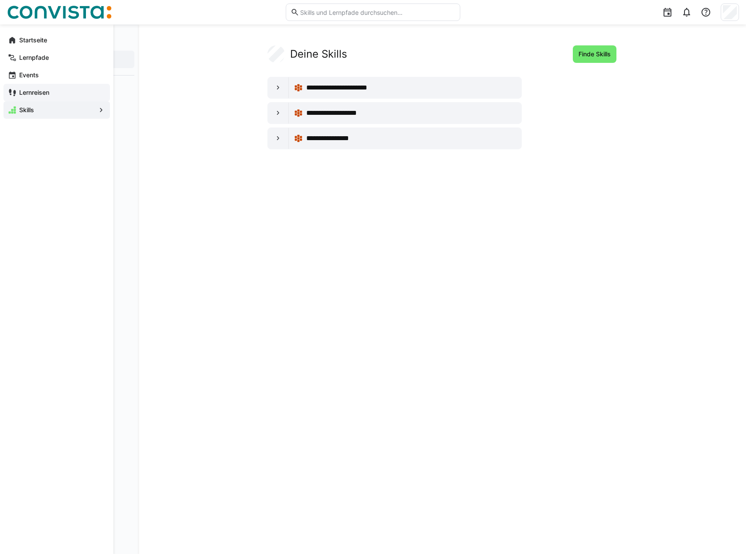
click at [0, 0] on app-navigation-label "Lernreisen" at bounding box center [0, 0] width 0 height 0
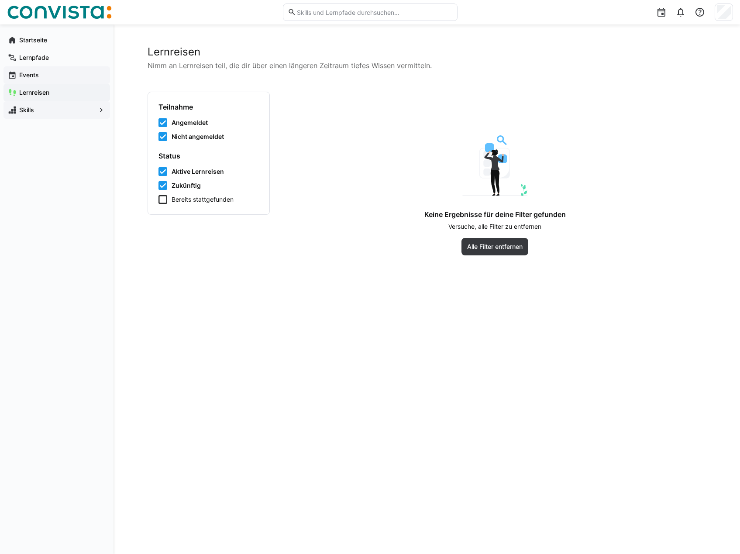
click at [0, 0] on app-navigation-label "Events" at bounding box center [0, 0] width 0 height 0
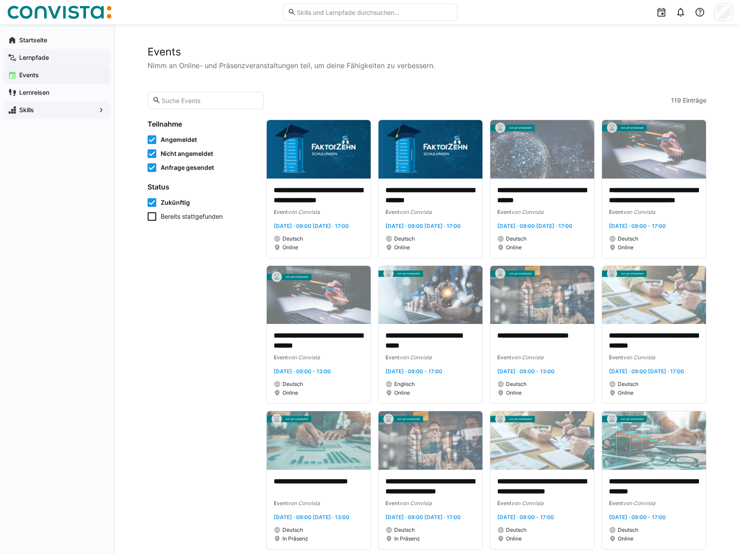
click at [0, 0] on app-navigation-label "Lernpfade" at bounding box center [0, 0] width 0 height 0
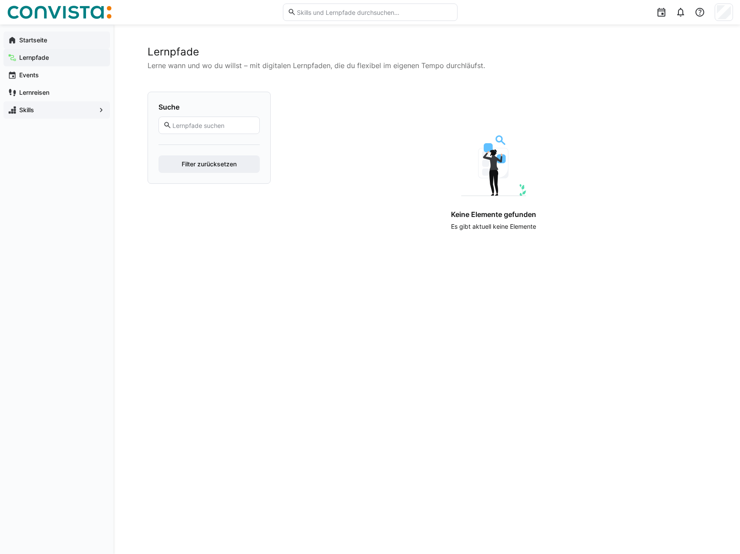
click at [34, 45] on div "Startseite" at bounding box center [56, 39] width 106 height 17
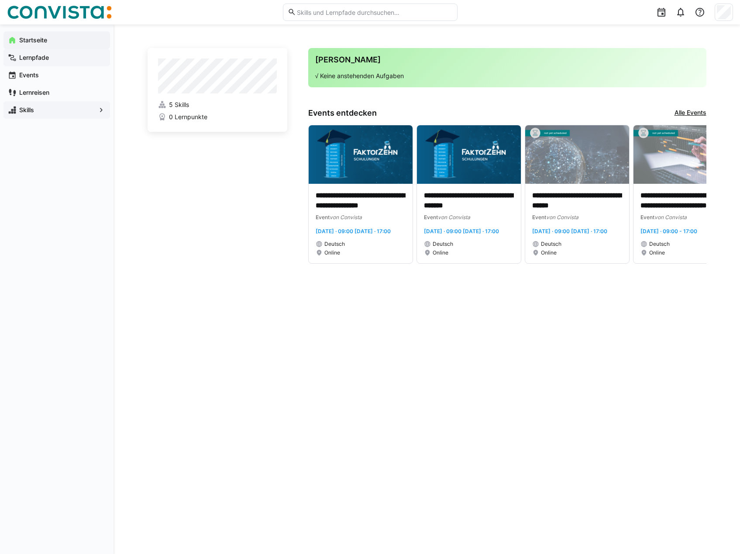
click at [62, 58] on span "Lernpfade" at bounding box center [62, 57] width 88 height 9
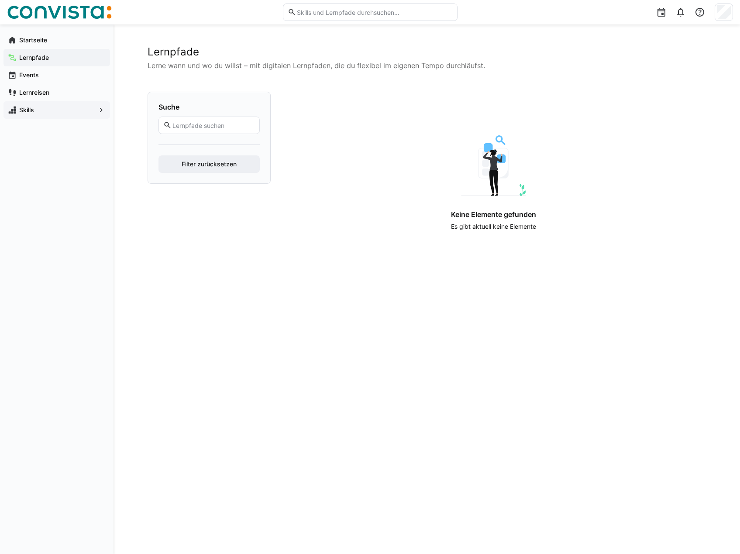
click at [234, 127] on input "text" at bounding box center [212, 125] width 83 height 8
click at [43, 9] on img at bounding box center [59, 12] width 105 height 14
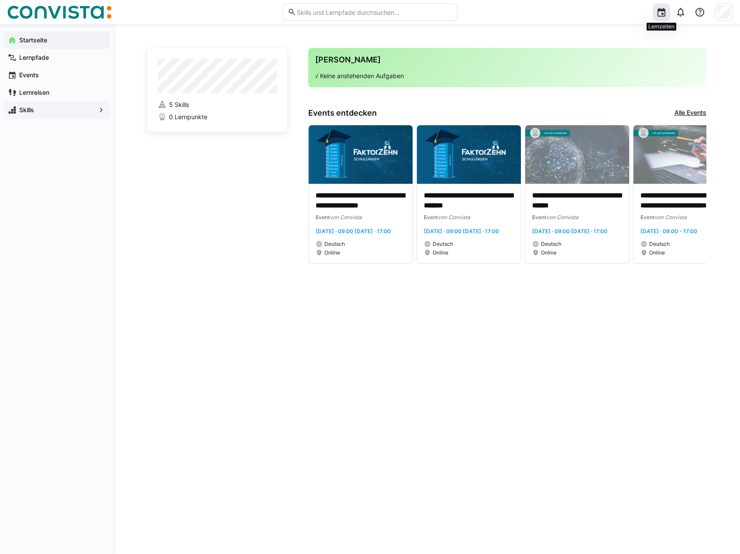
click at [665, 13] on eds-icon at bounding box center [661, 12] width 10 height 10
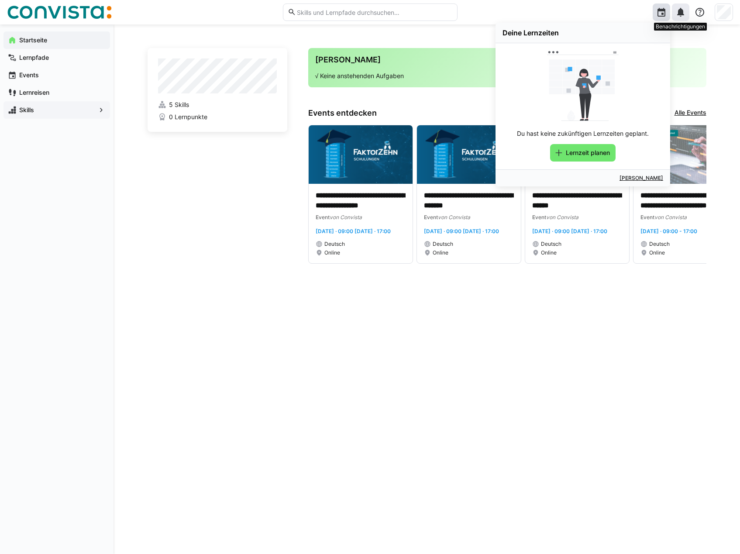
click at [678, 17] on eds-icon at bounding box center [680, 12] width 10 height 10
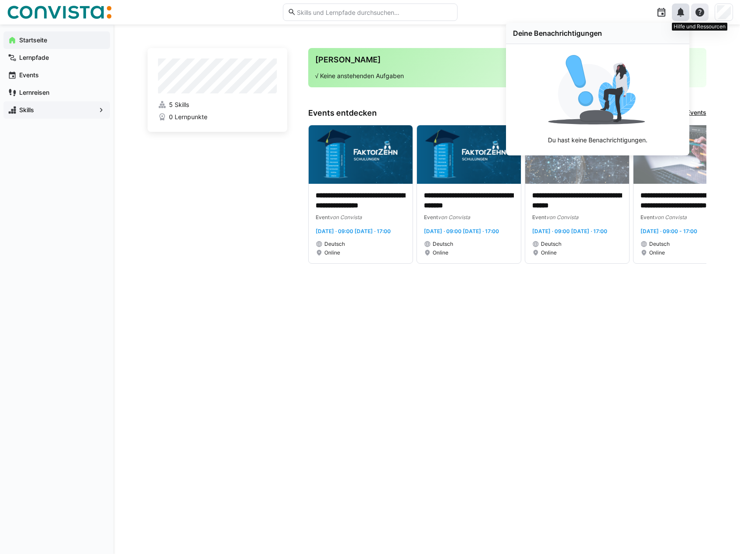
click at [698, 15] on eds-icon at bounding box center [699, 12] width 10 height 10
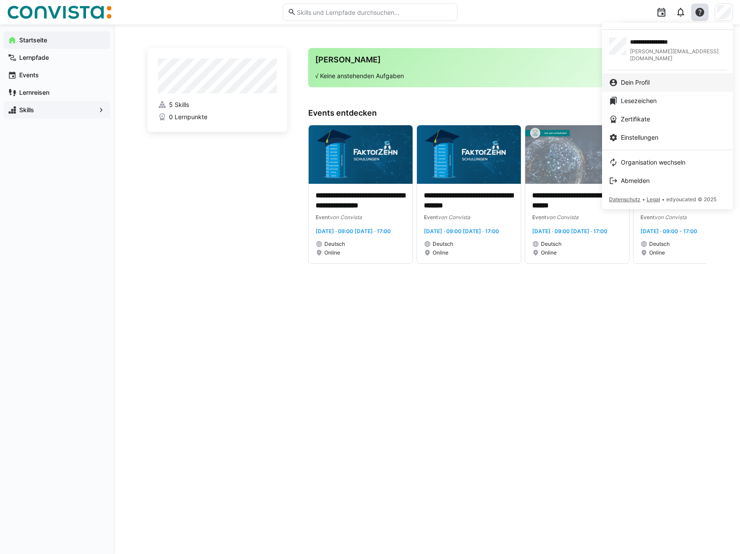
click at [678, 81] on link "Dein Profil" at bounding box center [667, 82] width 131 height 18
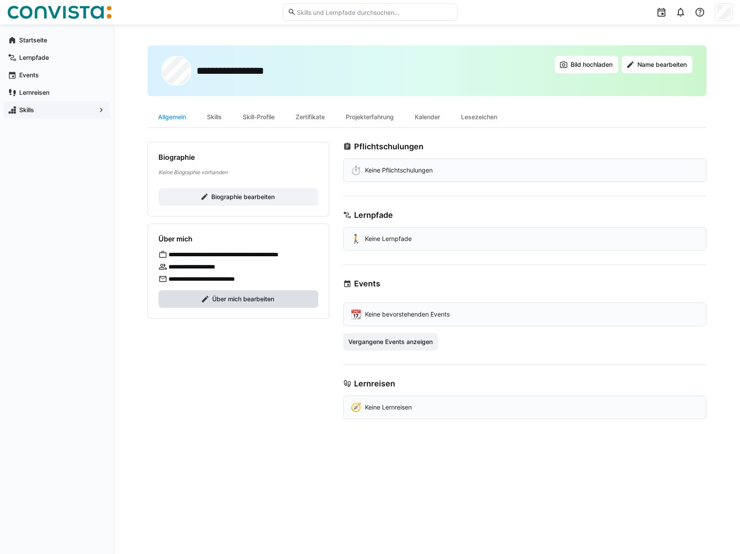
click at [237, 298] on span "Über mich bearbeiten" at bounding box center [243, 299] width 65 height 9
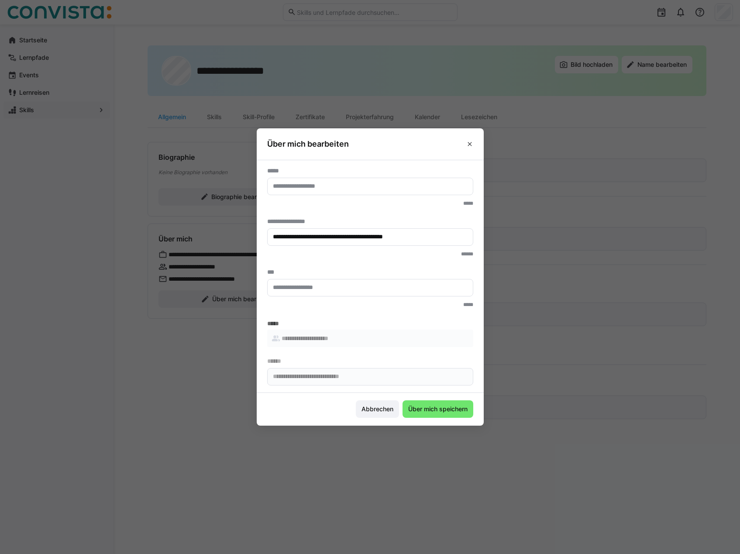
click at [387, 408] on span "Abbrechen" at bounding box center [377, 408] width 34 height 9
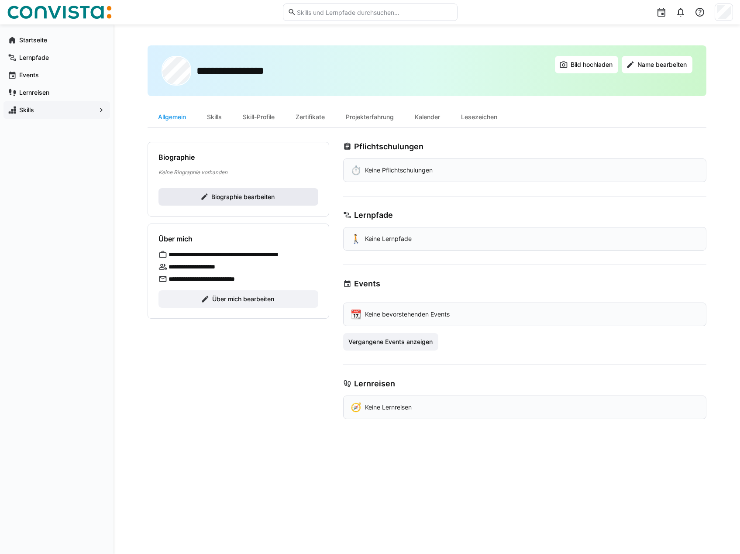
click at [258, 192] on span "Biographie bearbeiten" at bounding box center [238, 196] width 160 height 17
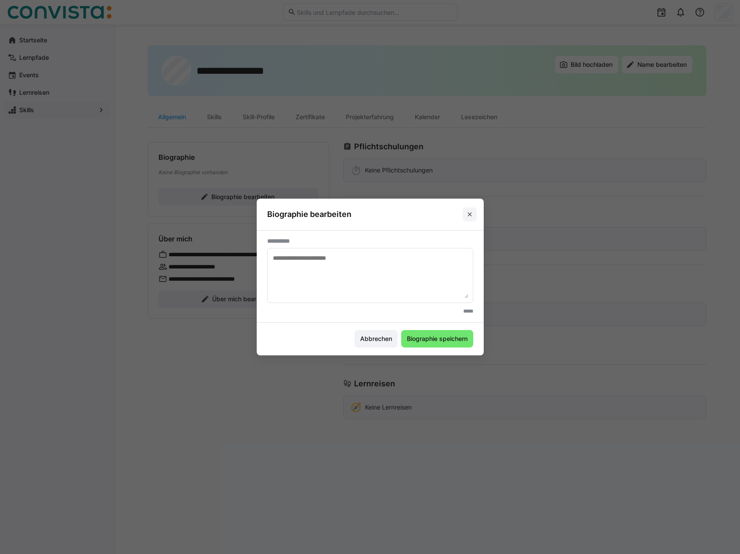
click at [476, 211] on span at bounding box center [470, 214] width 14 height 14
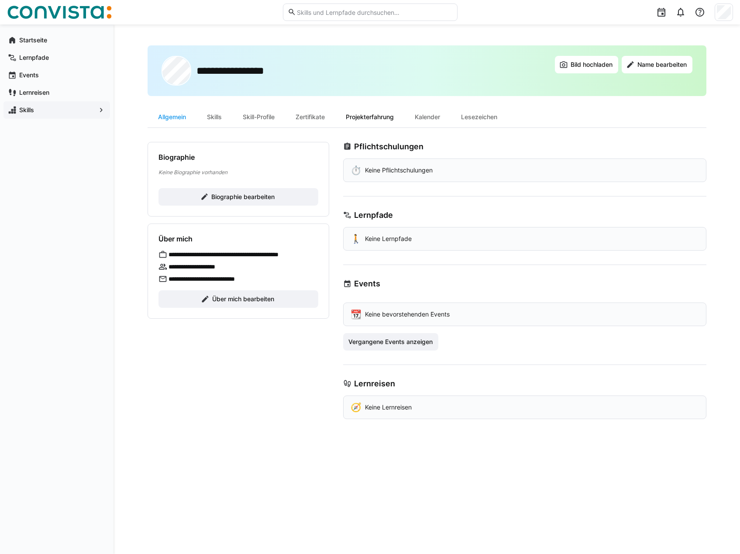
click at [380, 113] on div "Projekterfahrung" at bounding box center [369, 116] width 69 height 21
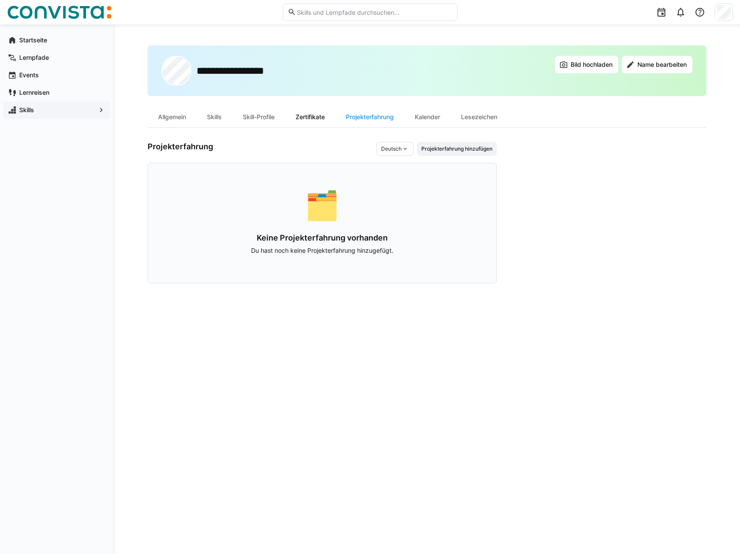
click at [307, 113] on div "Zertifikate" at bounding box center [310, 116] width 50 height 21
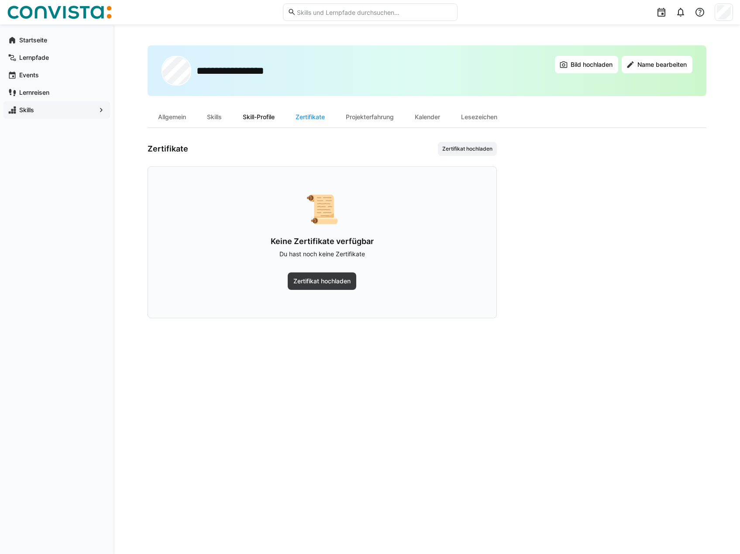
click at [259, 114] on div "Skill-Profile" at bounding box center [258, 116] width 53 height 21
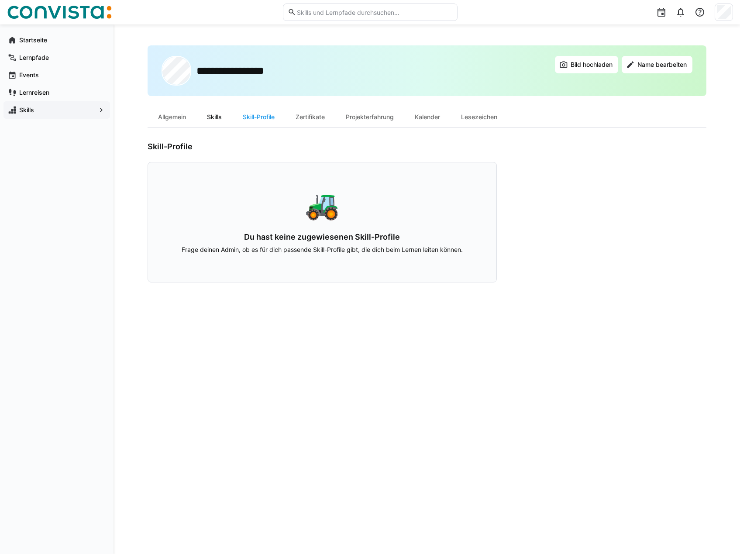
click at [217, 113] on div "Skills" at bounding box center [214, 116] width 36 height 21
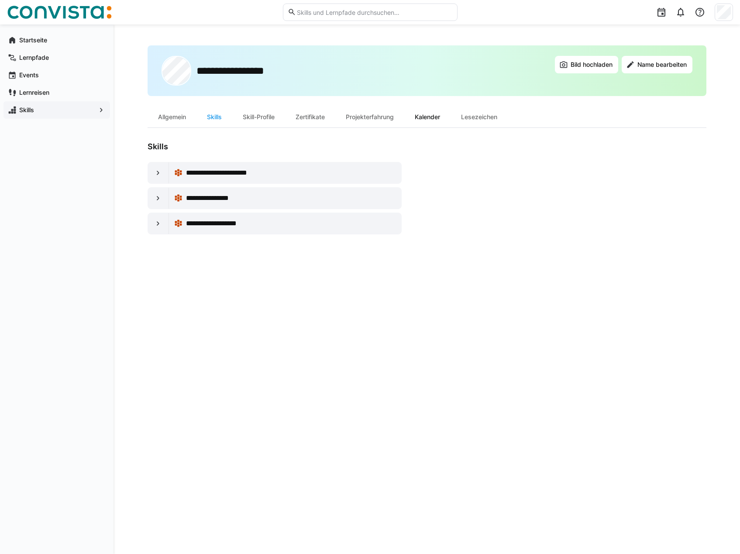
click at [432, 118] on div "Kalender" at bounding box center [427, 116] width 46 height 21
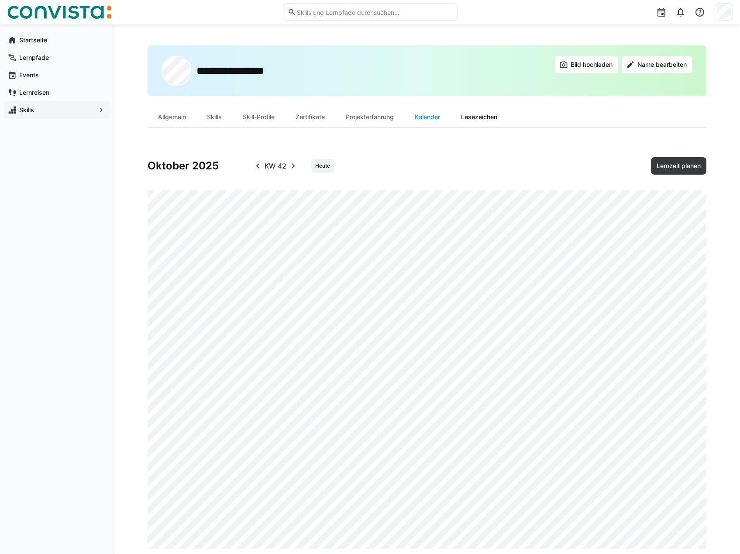
click at [476, 116] on div "Lesezeichen" at bounding box center [478, 116] width 57 height 21
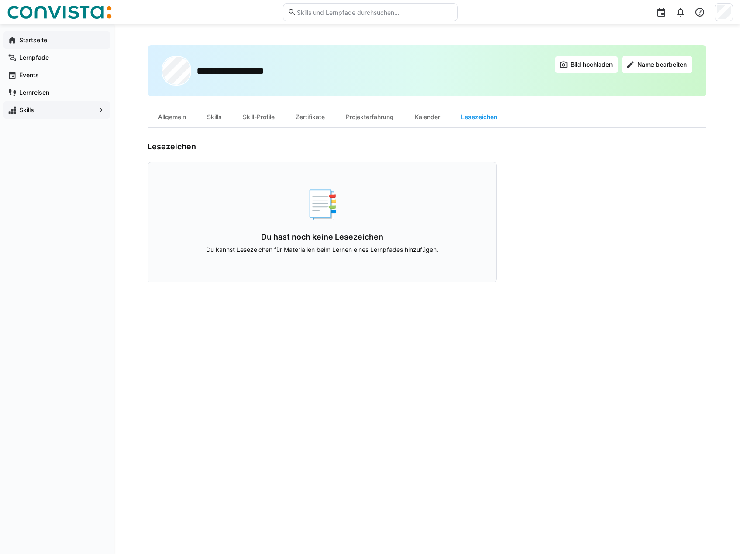
click at [0, 0] on app-navigation-label "Startseite" at bounding box center [0, 0] width 0 height 0
